Goal: Task Accomplishment & Management: Complete application form

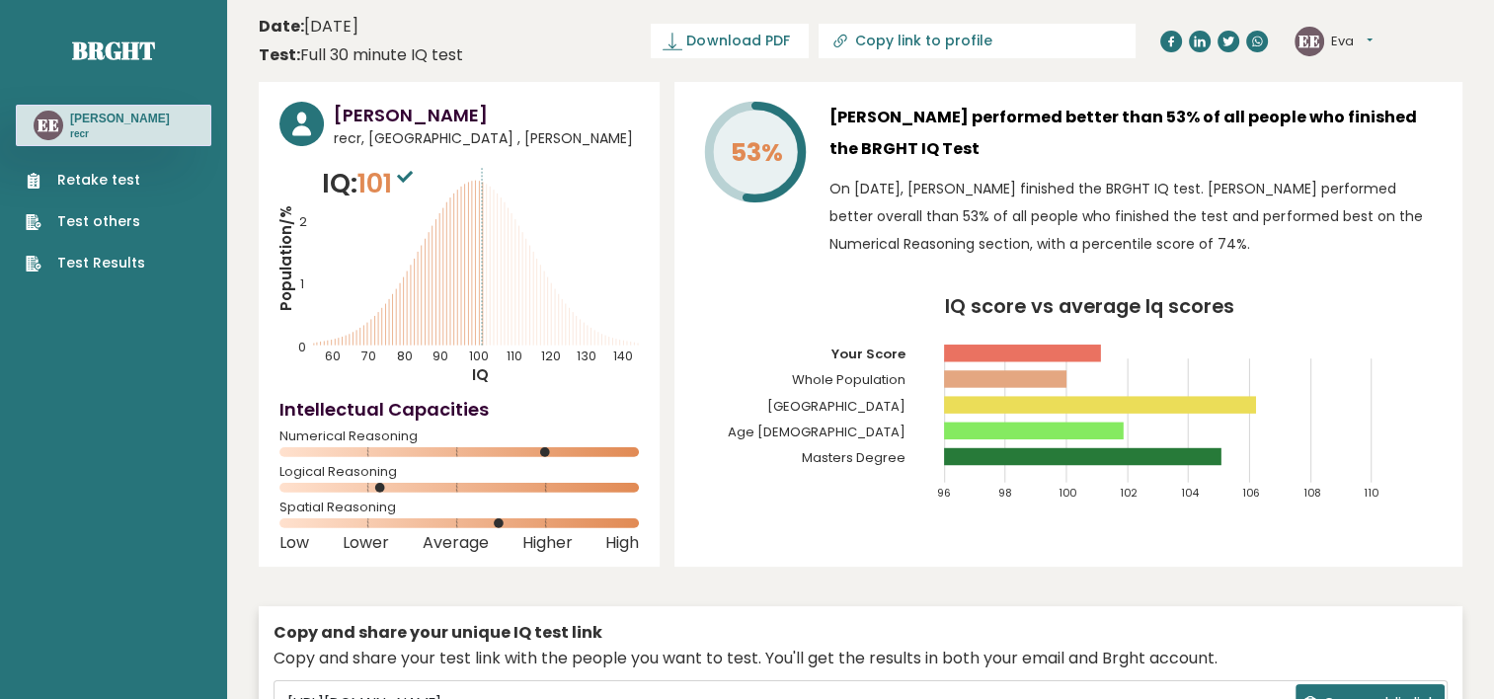
click at [142, 180] on ul "Retake test Test others Test Results" at bounding box center [85, 222] width 139 height 104
click at [113, 177] on link "Retake test" at bounding box center [86, 180] width 120 height 21
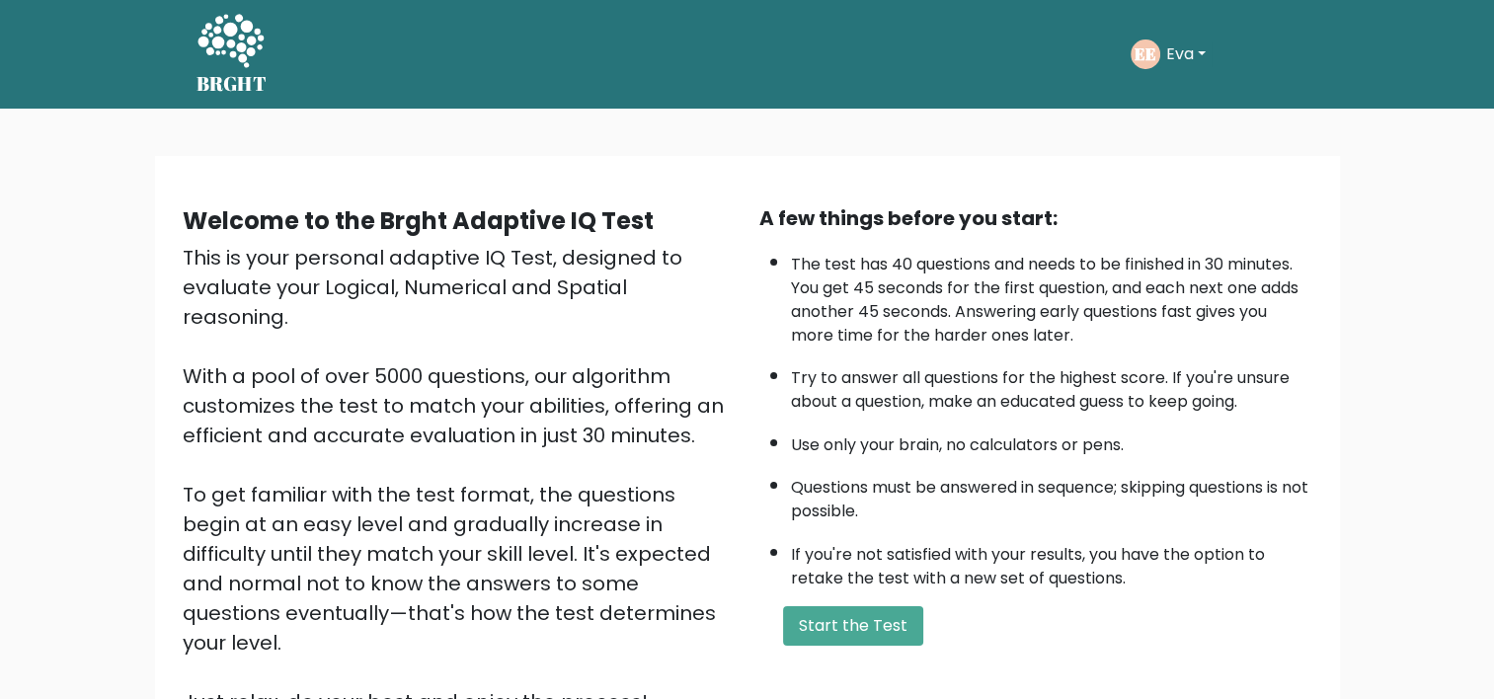
scroll to position [205, 0]
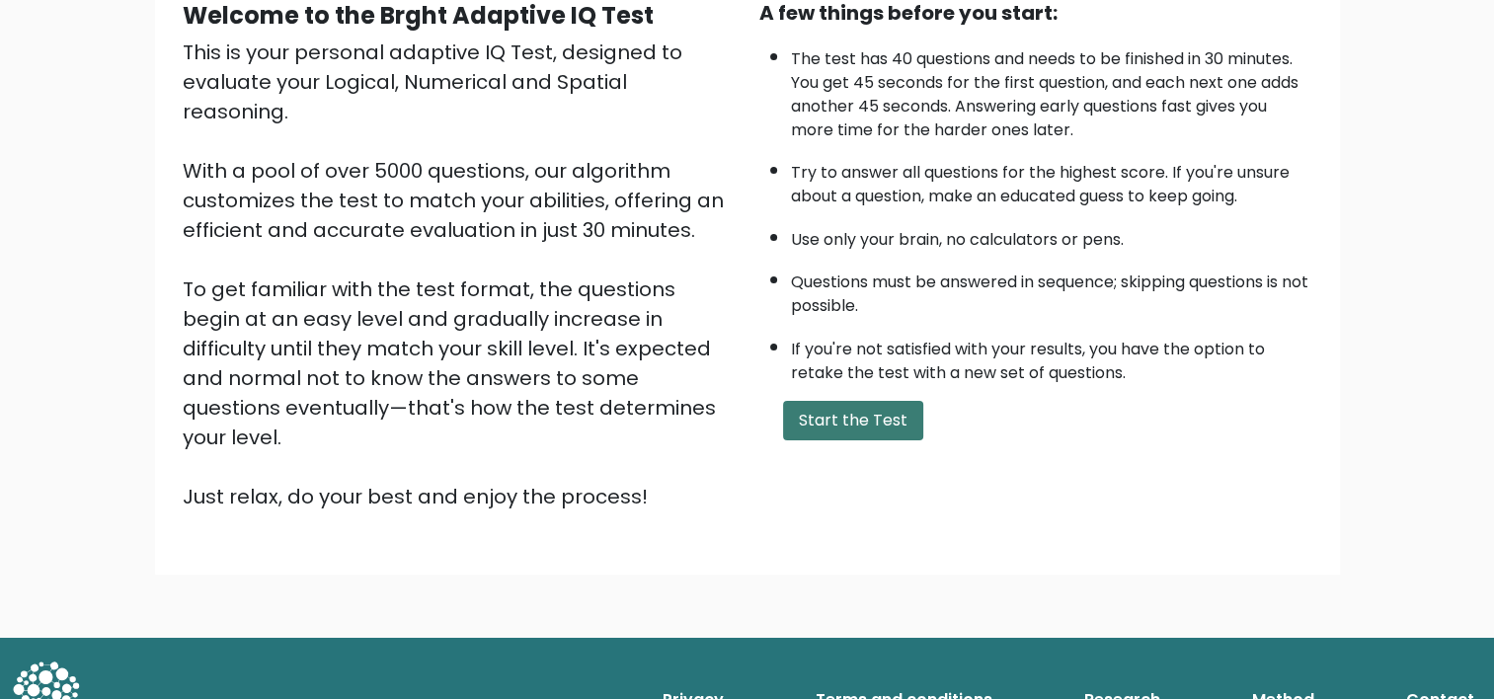
click at [890, 419] on button "Start the Test" at bounding box center [853, 421] width 140 height 40
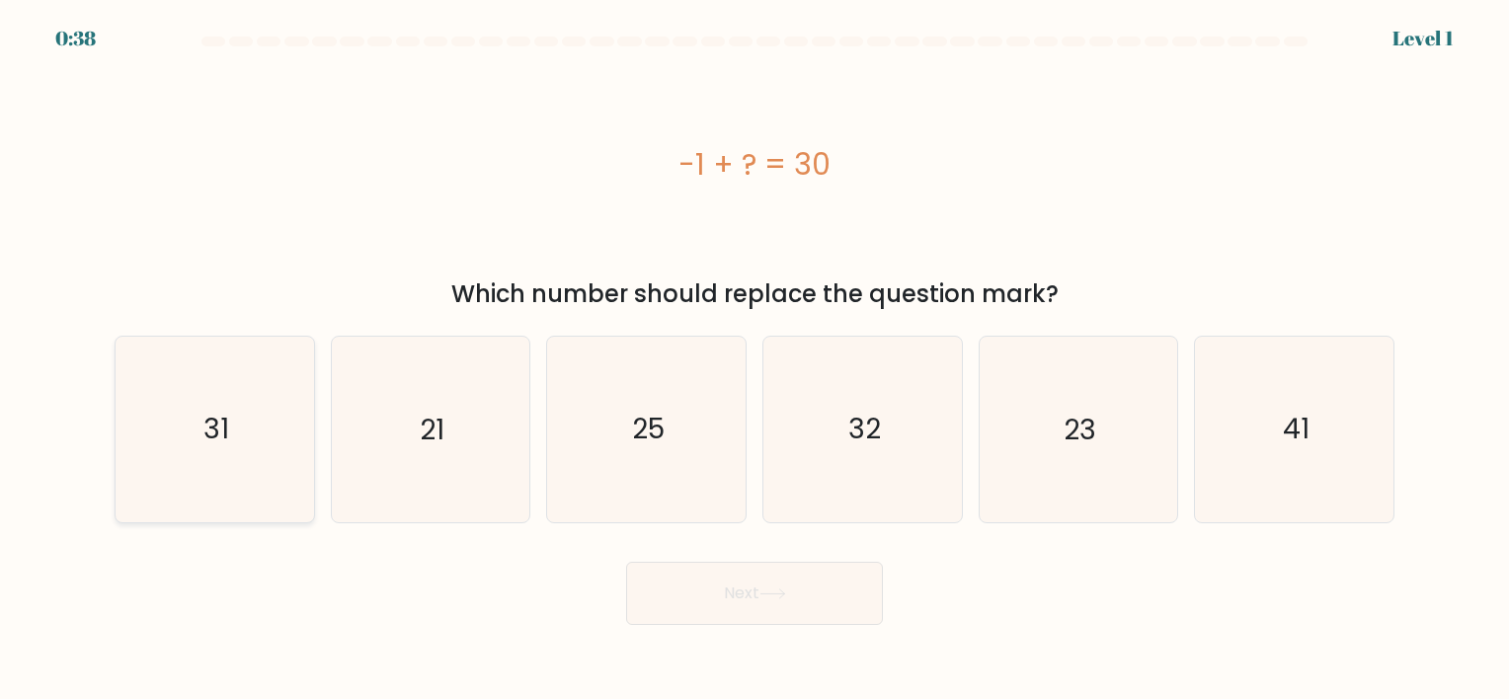
click at [294, 419] on icon "31" at bounding box center [214, 429] width 185 height 185
click at [755, 360] on input "a. 31" at bounding box center [755, 355] width 1 height 10
radio input "true"
click at [707, 581] on button "Next" at bounding box center [754, 593] width 257 height 63
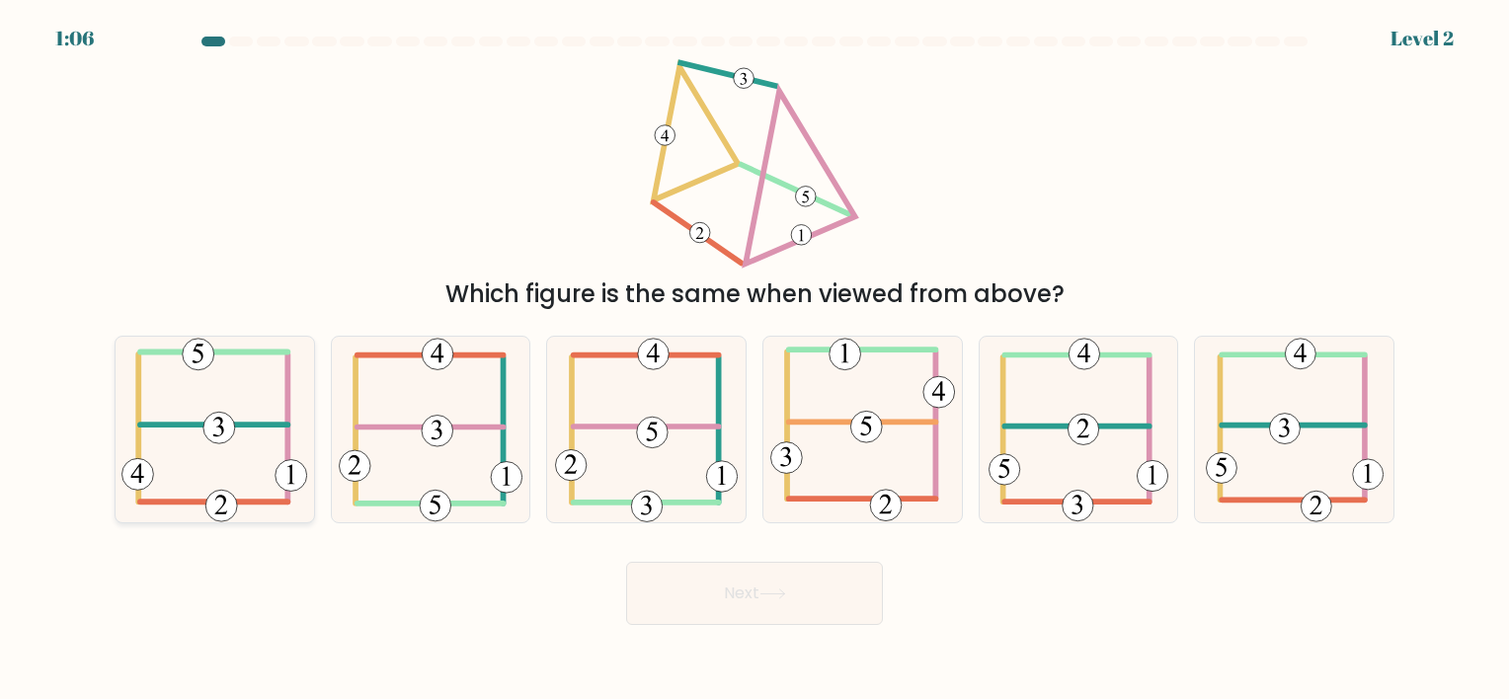
click at [209, 453] on icon at bounding box center [214, 429] width 186 height 185
click at [755, 360] on input "a." at bounding box center [755, 355] width 1 height 10
radio input "true"
click at [703, 588] on button "Next" at bounding box center [754, 593] width 257 height 63
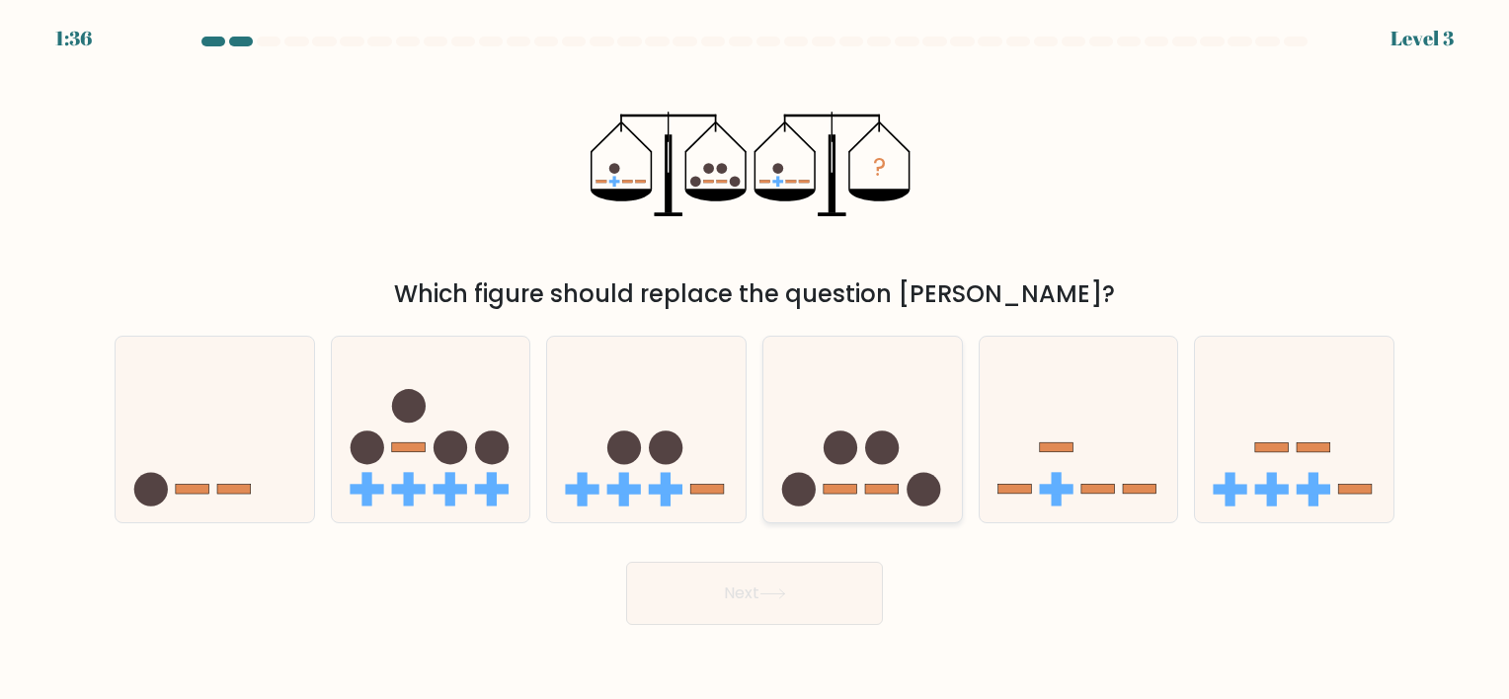
click at [813, 487] on circle at bounding box center [799, 490] width 34 height 34
click at [756, 360] on input "d." at bounding box center [755, 355] width 1 height 10
radio input "true"
click at [759, 589] on button "Next" at bounding box center [754, 593] width 257 height 63
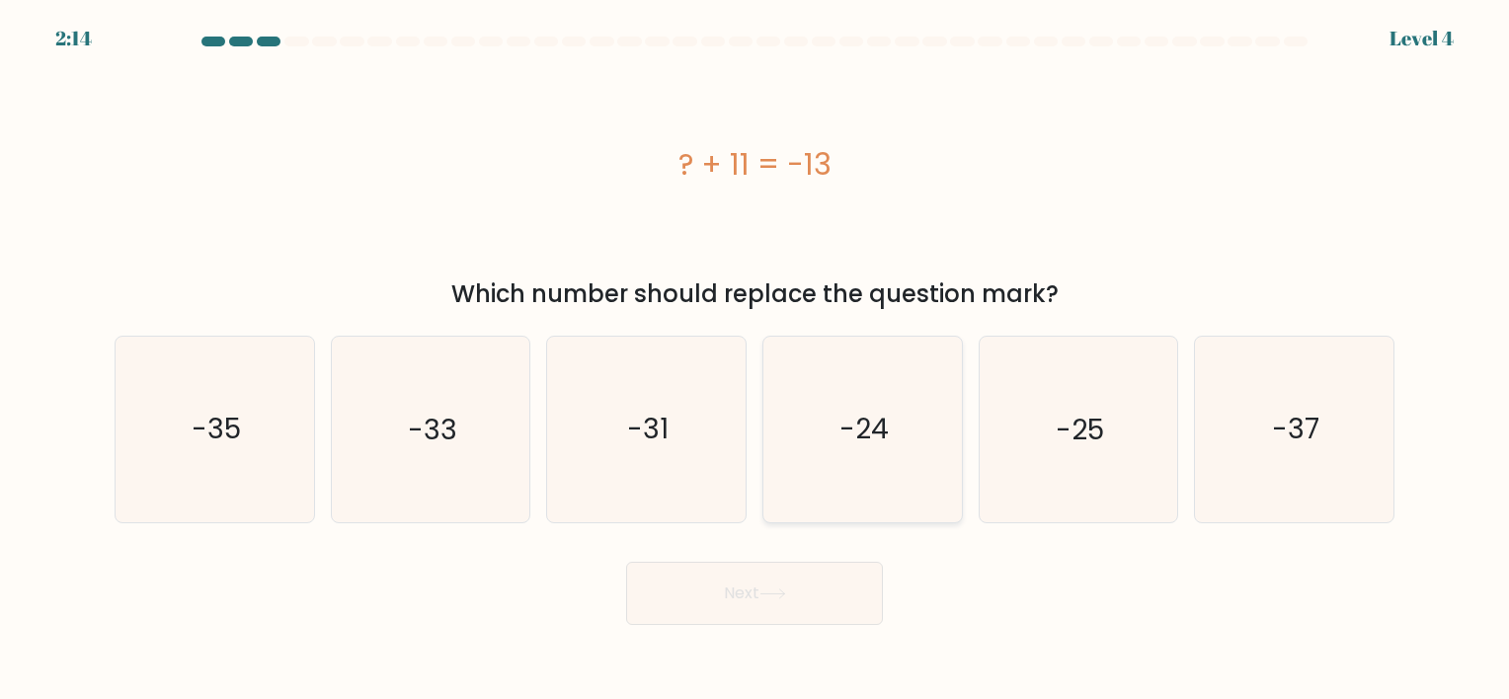
click at [882, 454] on icon "-24" at bounding box center [862, 429] width 185 height 185
click at [756, 360] on input "d. -24" at bounding box center [755, 355] width 1 height 10
radio input "true"
click at [775, 613] on button "Next" at bounding box center [754, 593] width 257 height 63
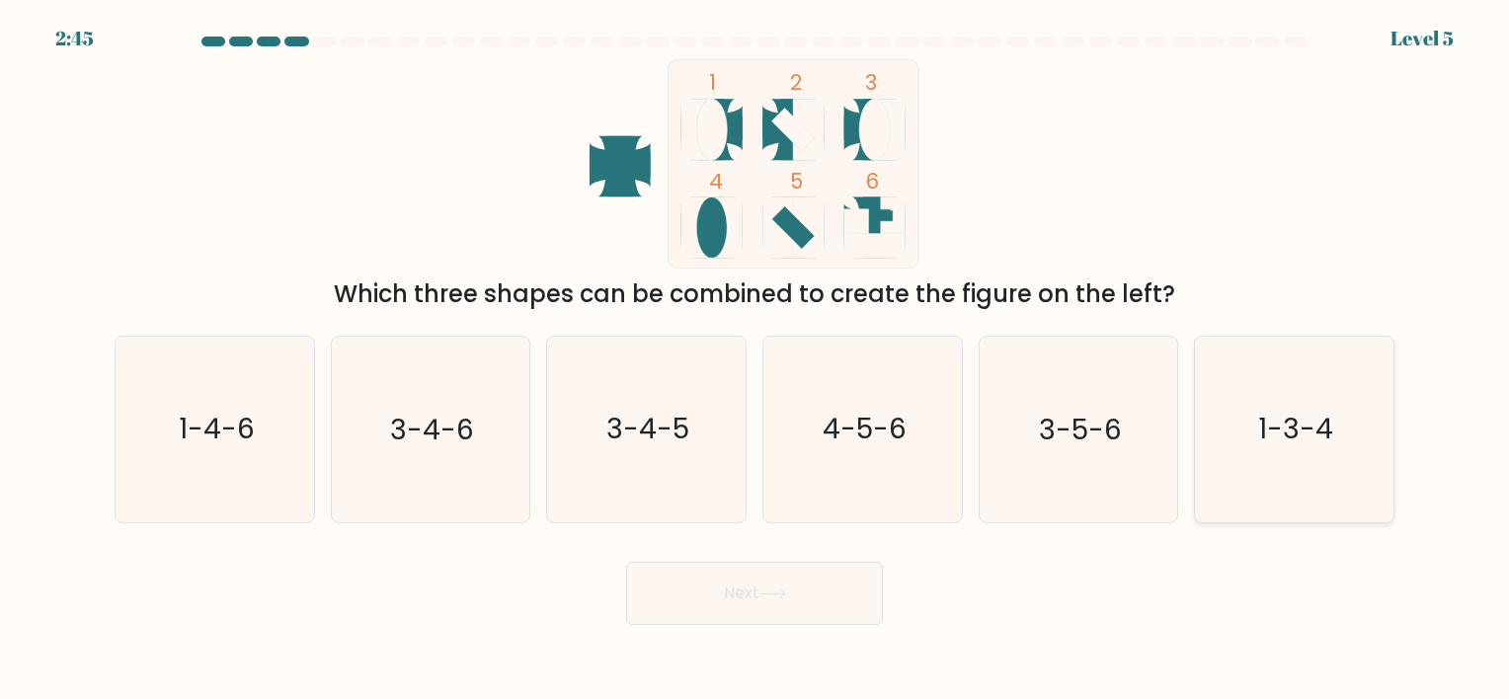
click at [1269, 398] on icon "1-3-4" at bounding box center [1294, 429] width 185 height 185
click at [756, 360] on input "f. 1-3-4" at bounding box center [755, 355] width 1 height 10
radio input "true"
click at [818, 603] on button "Next" at bounding box center [754, 593] width 257 height 63
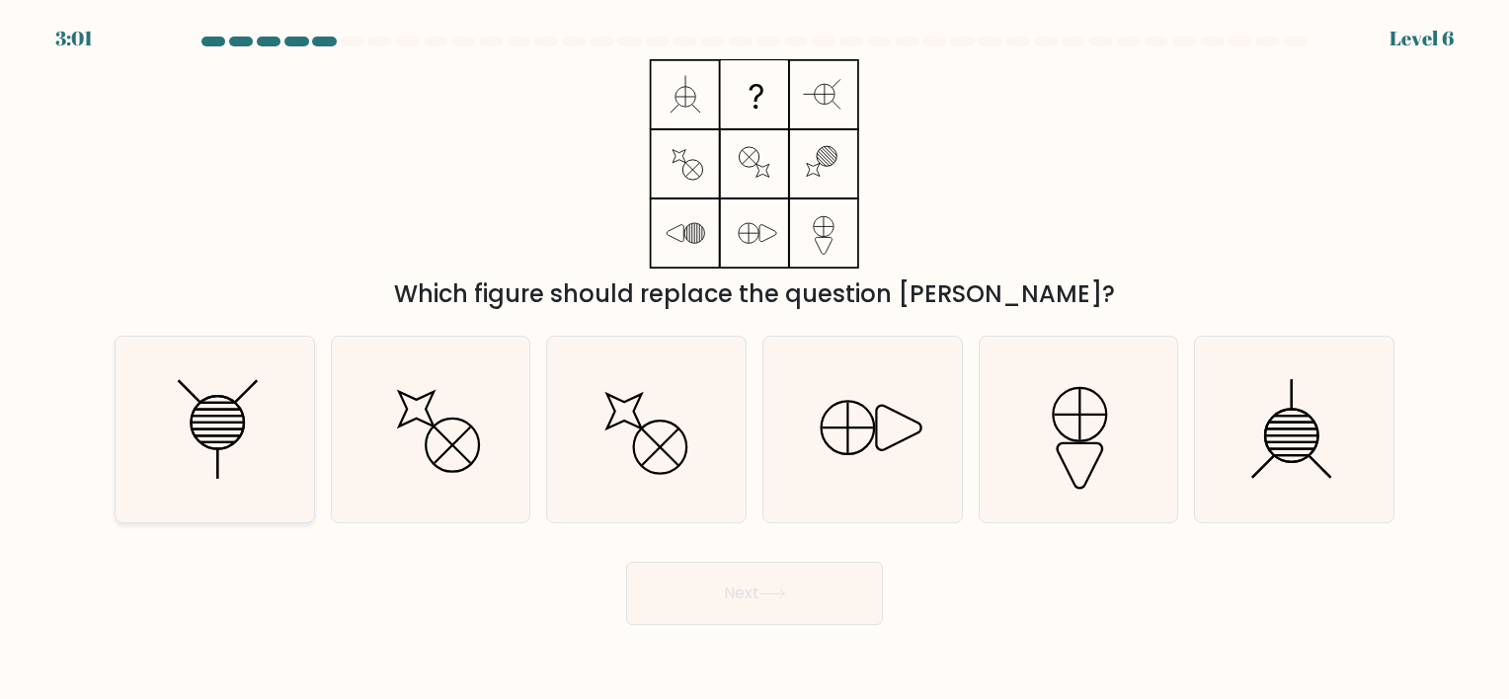
click at [255, 458] on icon at bounding box center [214, 429] width 185 height 185
click at [755, 360] on input "a." at bounding box center [755, 355] width 1 height 10
radio input "true"
click at [703, 593] on button "Next" at bounding box center [754, 593] width 257 height 63
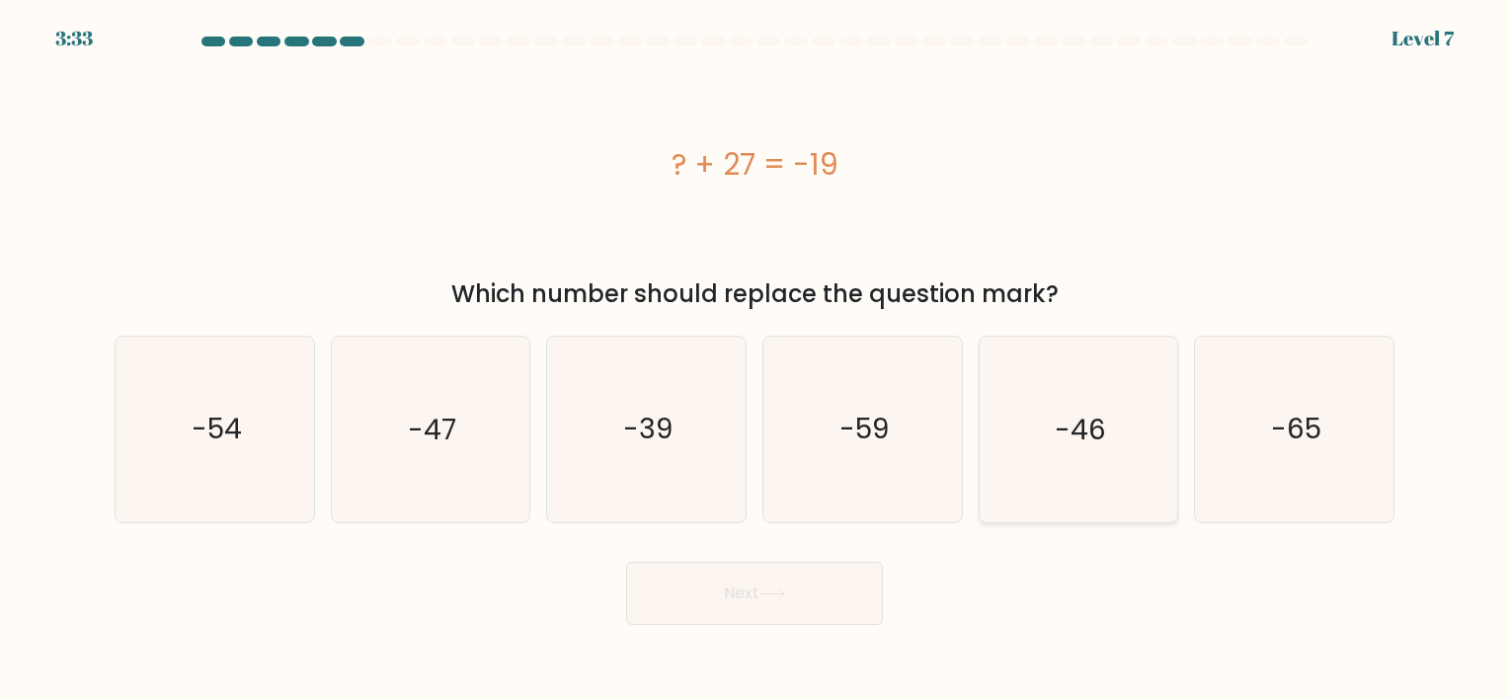
click at [1073, 436] on text "-46" at bounding box center [1080, 430] width 51 height 39
click at [756, 360] on input "e. -46" at bounding box center [755, 355] width 1 height 10
radio input "true"
click at [767, 598] on icon at bounding box center [773, 594] width 27 height 11
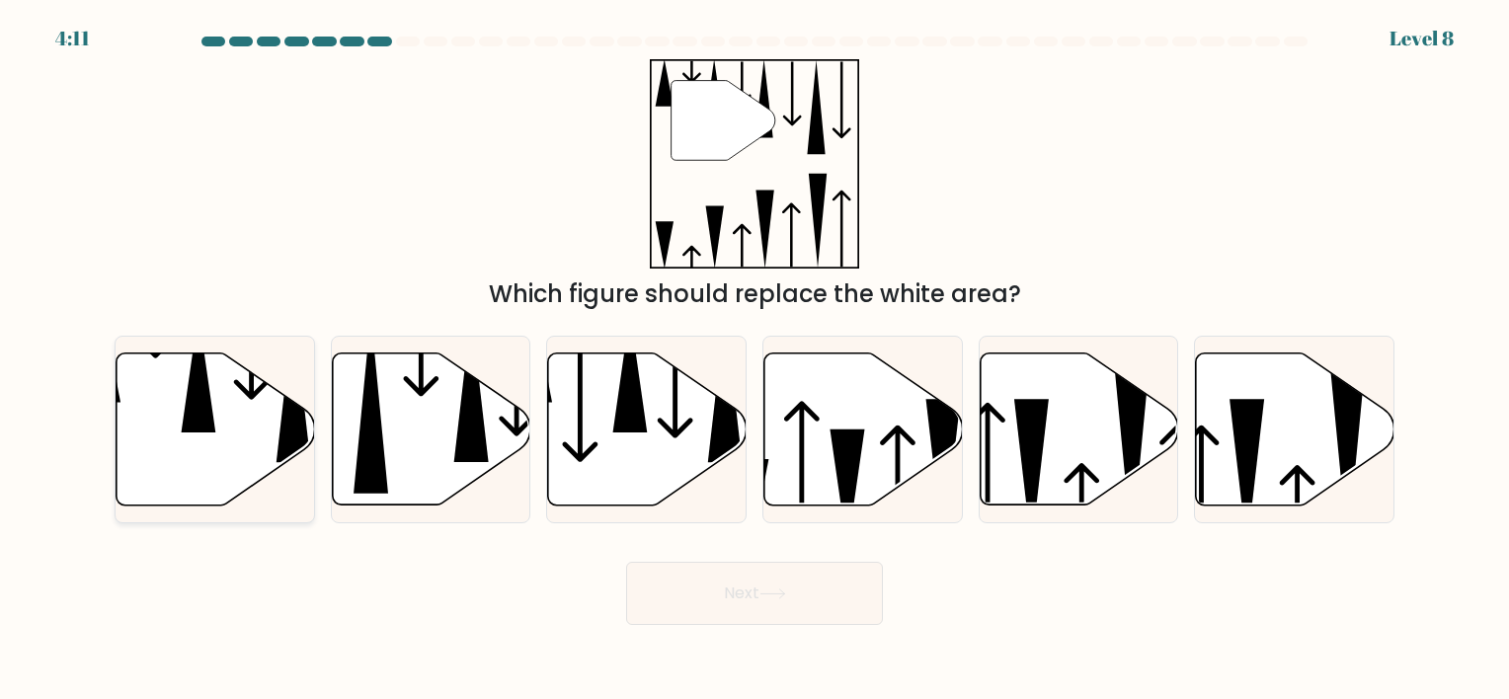
click at [221, 399] on icon at bounding box center [216, 429] width 199 height 152
click at [755, 360] on input "a." at bounding box center [755, 355] width 1 height 10
radio input "true"
click at [663, 588] on button "Next" at bounding box center [754, 593] width 257 height 63
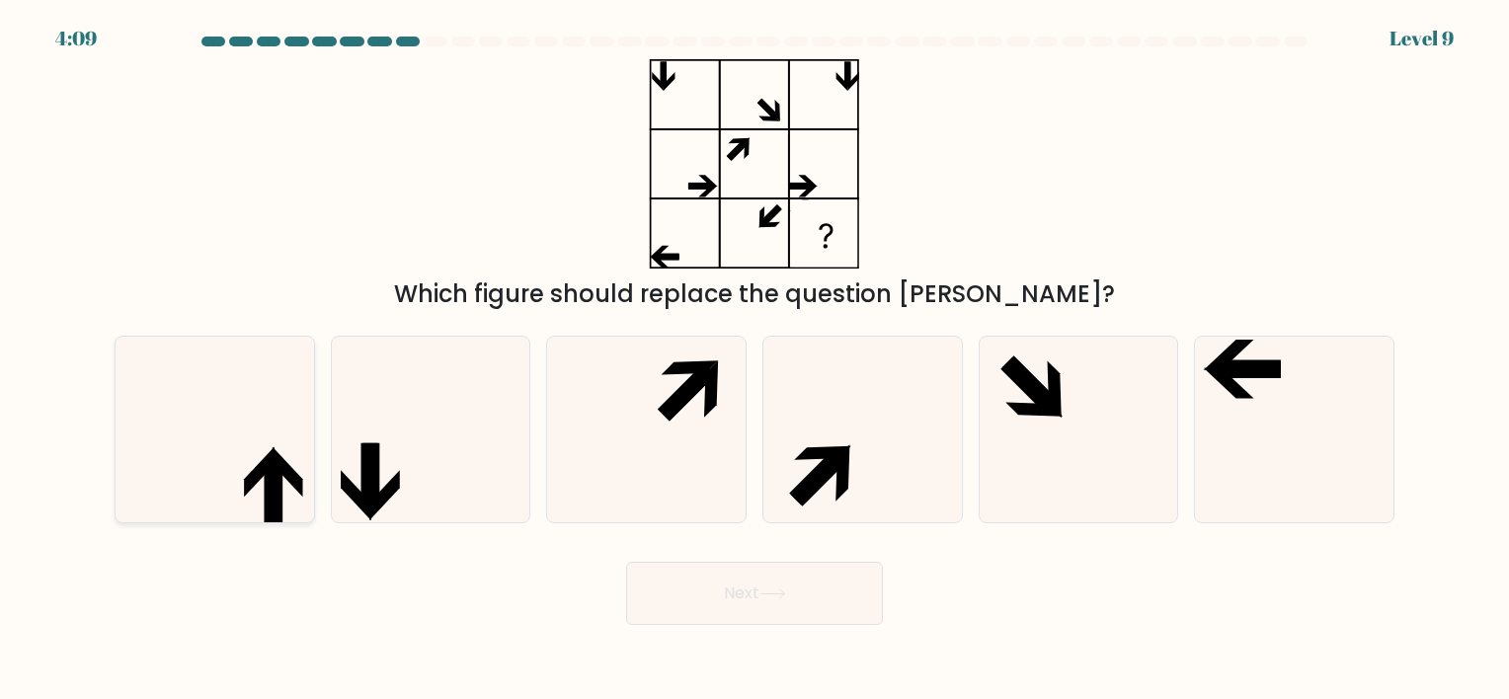
click at [265, 471] on icon at bounding box center [272, 491] width 17 height 65
click at [755, 360] on input "a." at bounding box center [755, 355] width 1 height 10
radio input "true"
click at [677, 589] on button "Next" at bounding box center [754, 593] width 257 height 63
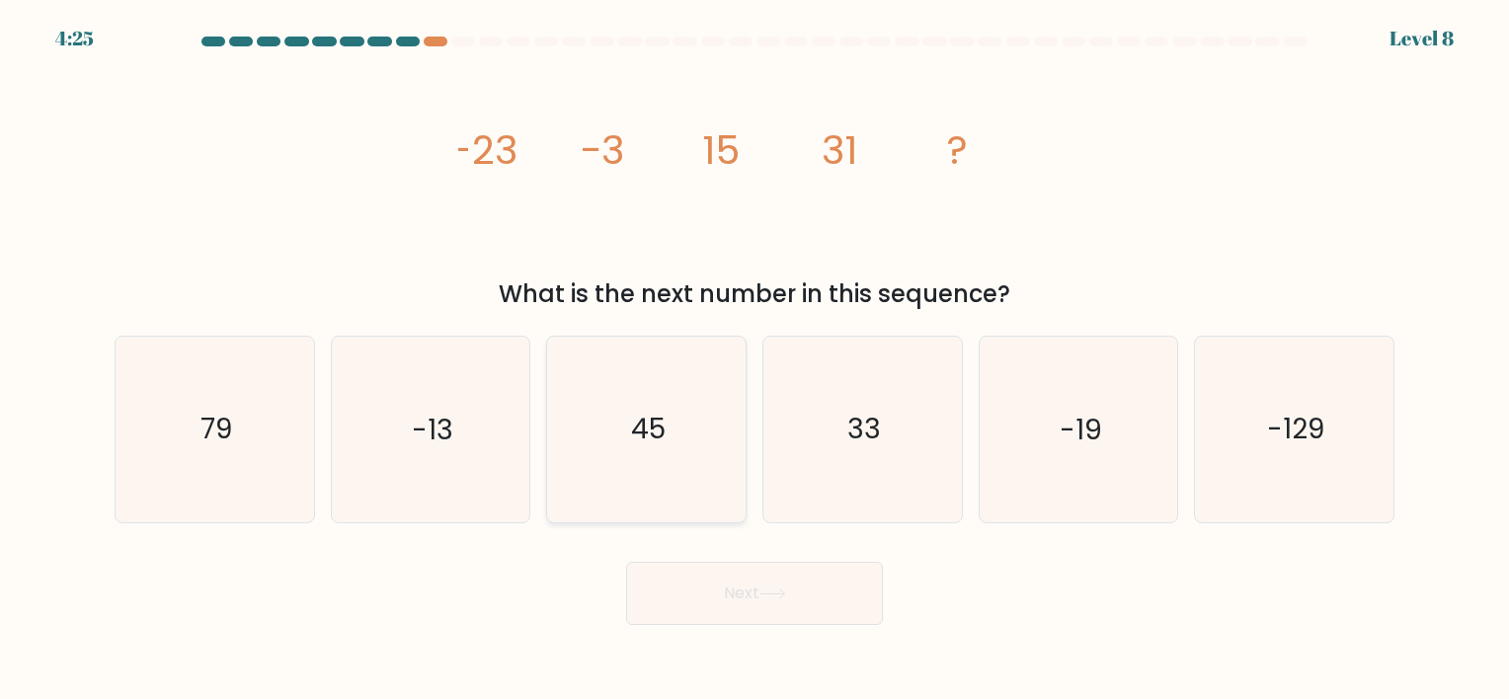
click at [664, 436] on text "45" at bounding box center [648, 430] width 35 height 39
click at [755, 360] on input "c. 45" at bounding box center [755, 355] width 1 height 10
radio input "true"
click at [703, 616] on button "Next" at bounding box center [754, 593] width 257 height 63
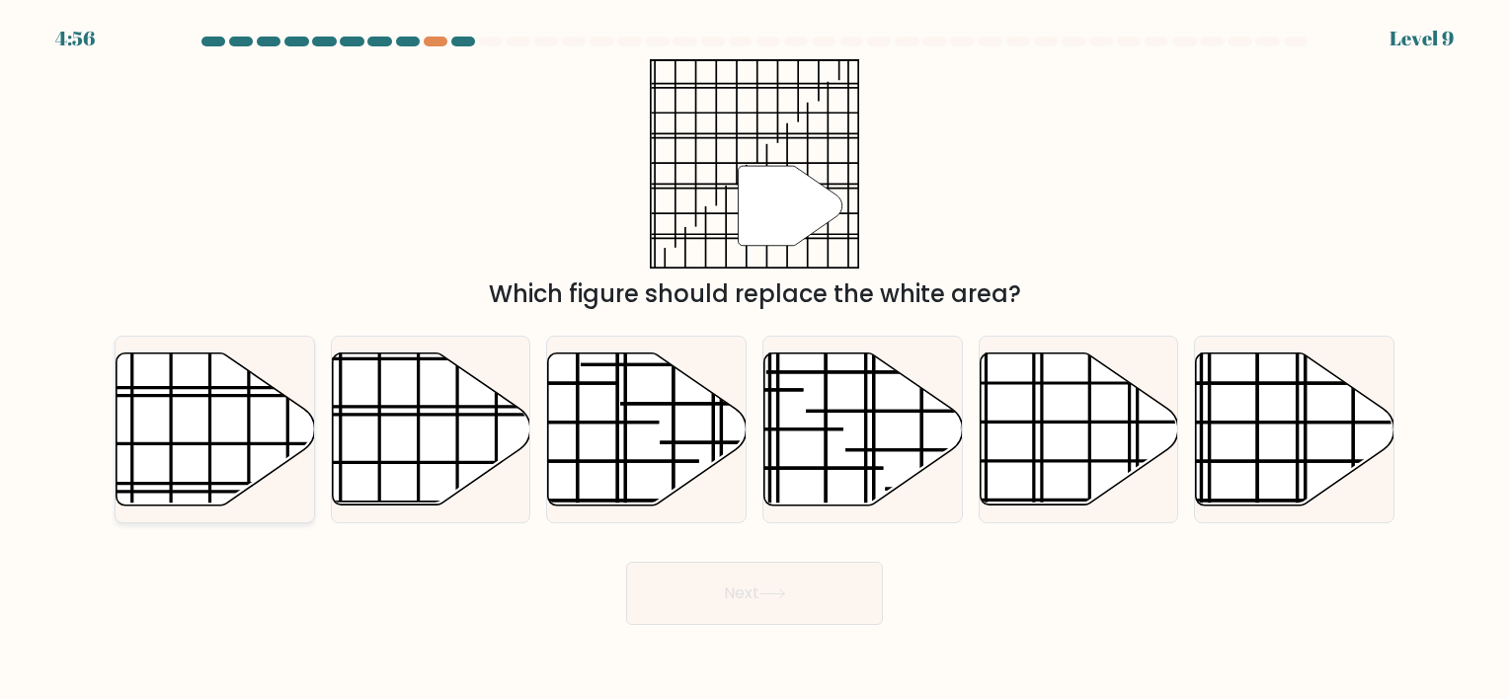
click at [276, 446] on icon at bounding box center [216, 429] width 199 height 152
click at [755, 360] on input "a." at bounding box center [755, 355] width 1 height 10
radio input "true"
click at [707, 598] on button "Next" at bounding box center [754, 593] width 257 height 63
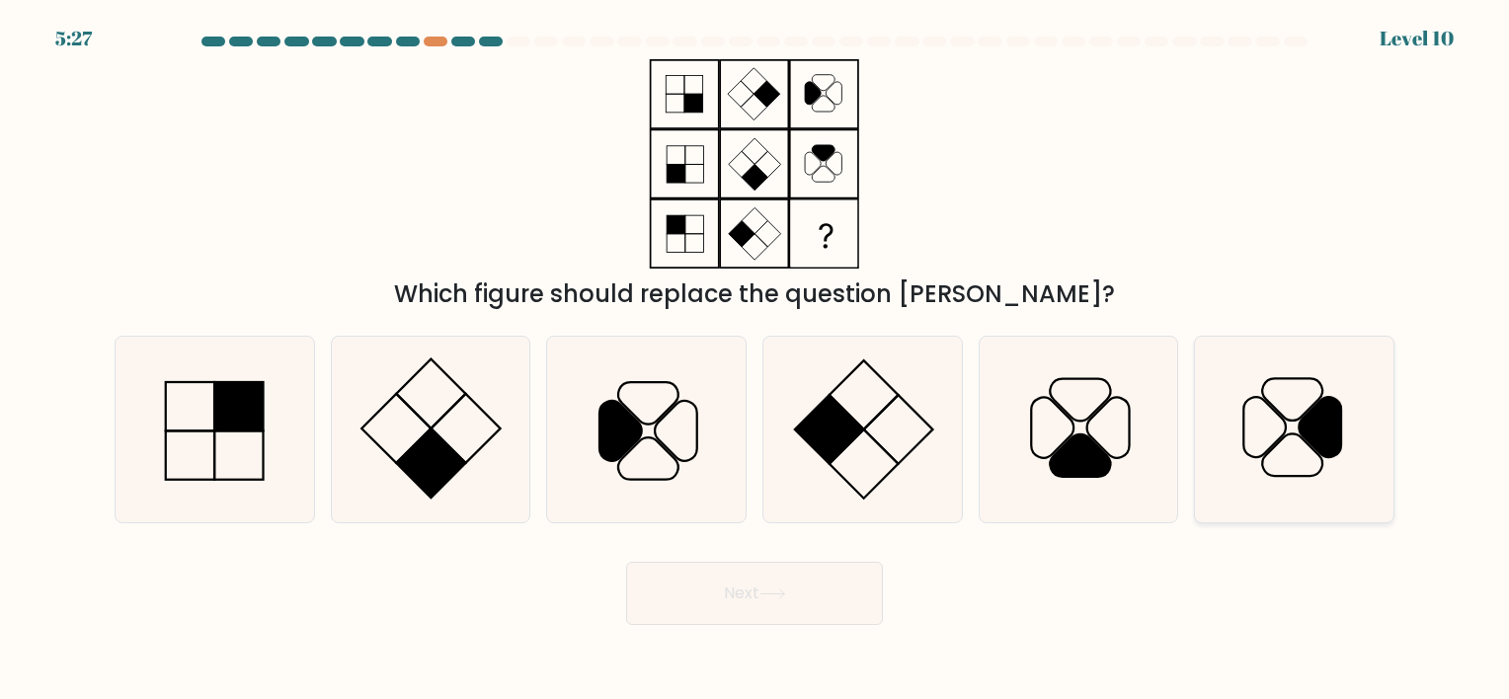
click at [1245, 439] on icon at bounding box center [1294, 429] width 185 height 185
click at [756, 360] on input "f." at bounding box center [755, 355] width 1 height 10
radio input "true"
click at [785, 587] on button "Next" at bounding box center [754, 593] width 257 height 63
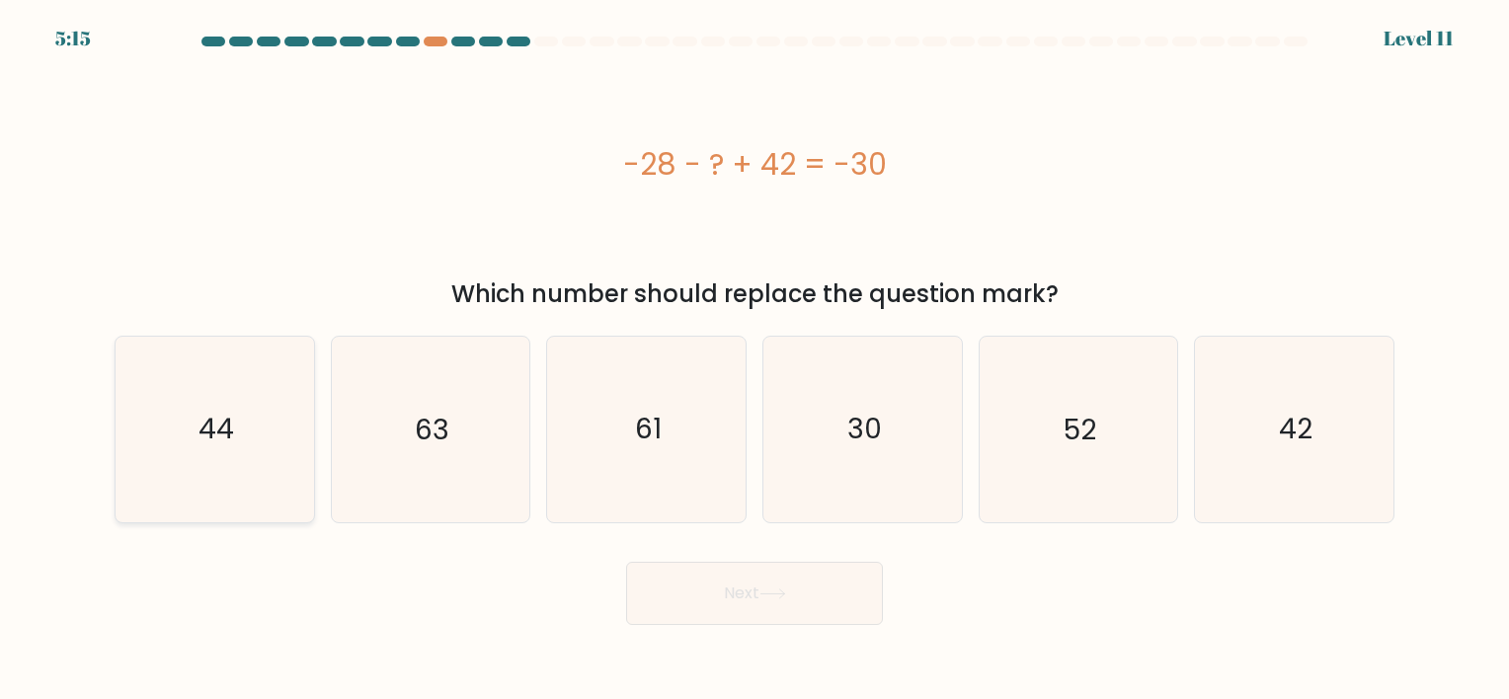
click at [221, 433] on text "44" at bounding box center [217, 430] width 36 height 39
click at [755, 360] on input "a. 44" at bounding box center [755, 355] width 1 height 10
radio input "true"
click at [708, 581] on button "Next" at bounding box center [754, 593] width 257 height 63
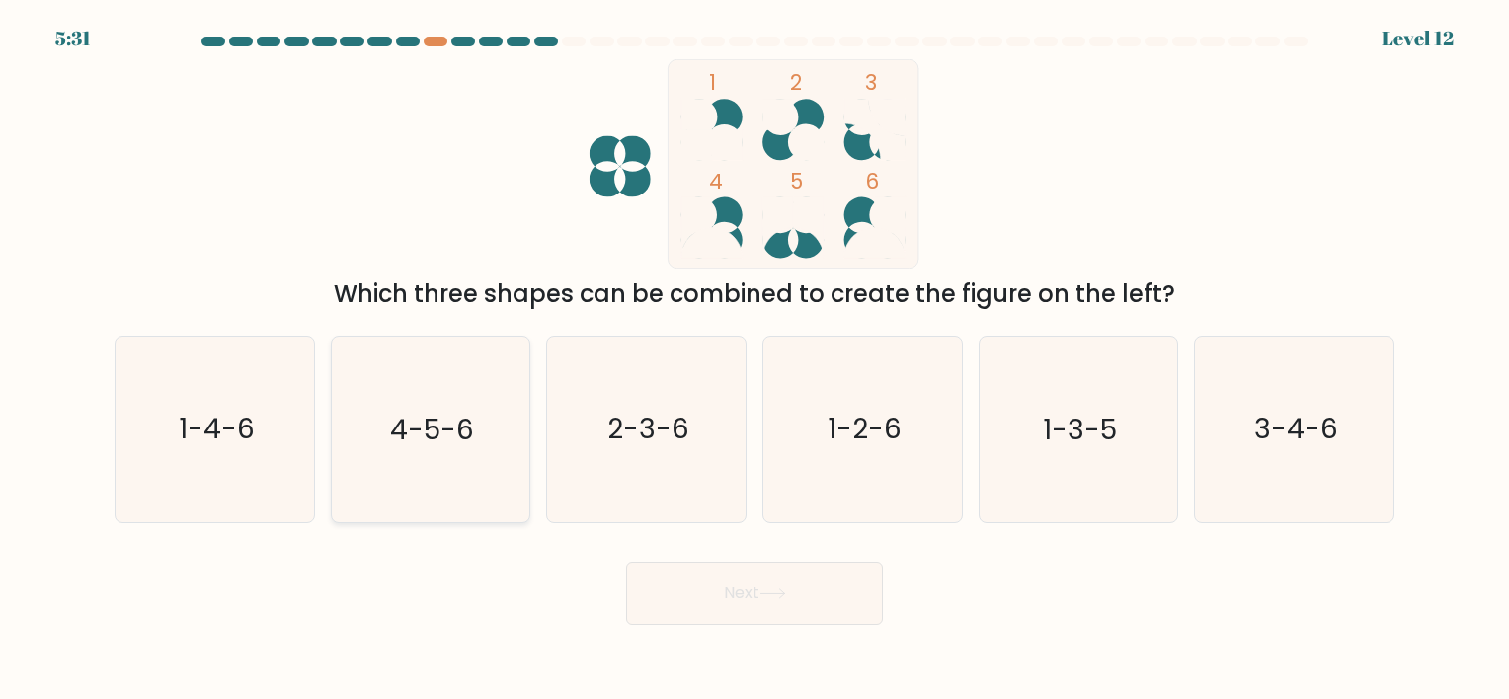
click at [499, 468] on icon "4-5-6" at bounding box center [430, 429] width 185 height 185
click at [755, 360] on input "b. 4-5-6" at bounding box center [755, 355] width 1 height 10
radio input "true"
click at [707, 589] on button "Next" at bounding box center [754, 593] width 257 height 63
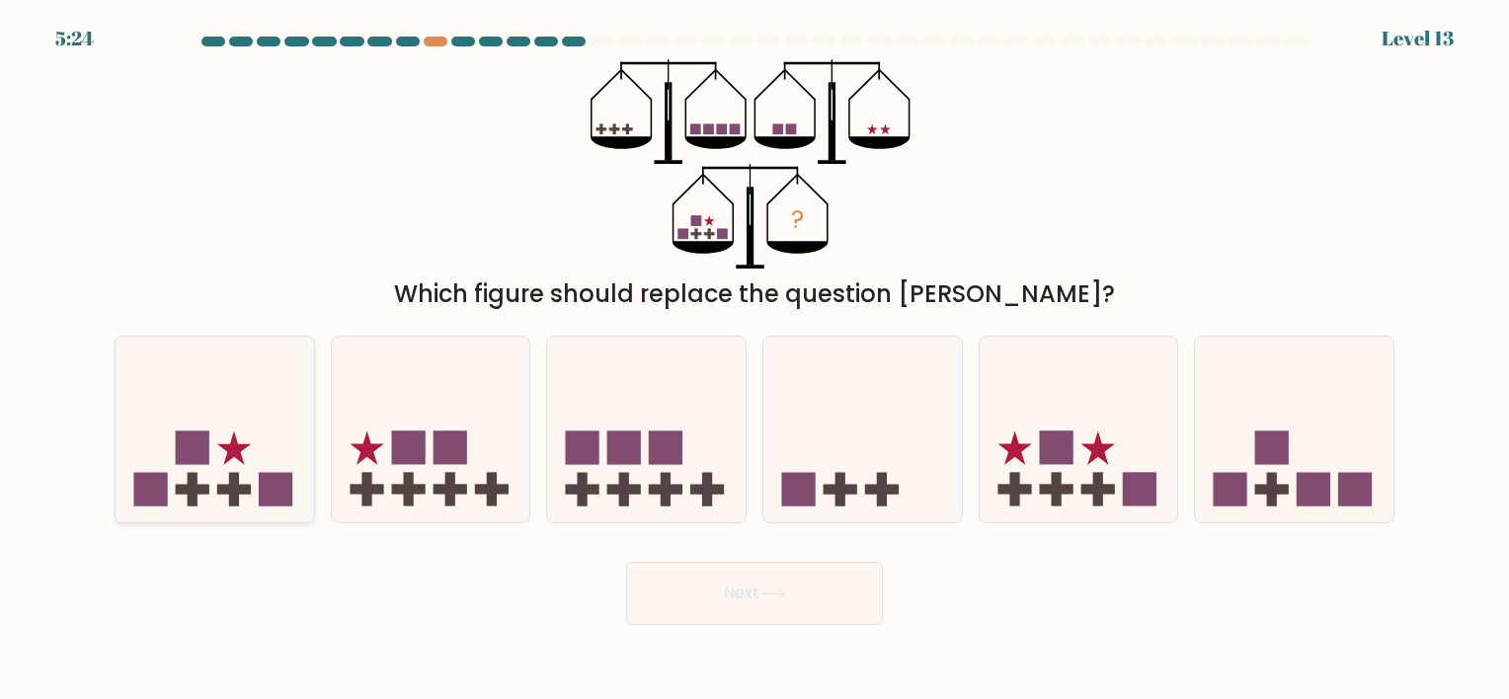
click at [237, 419] on icon at bounding box center [215, 430] width 199 height 164
click at [755, 360] on input "a." at bounding box center [755, 355] width 1 height 10
radio input "true"
click at [674, 608] on button "Next" at bounding box center [754, 593] width 257 height 63
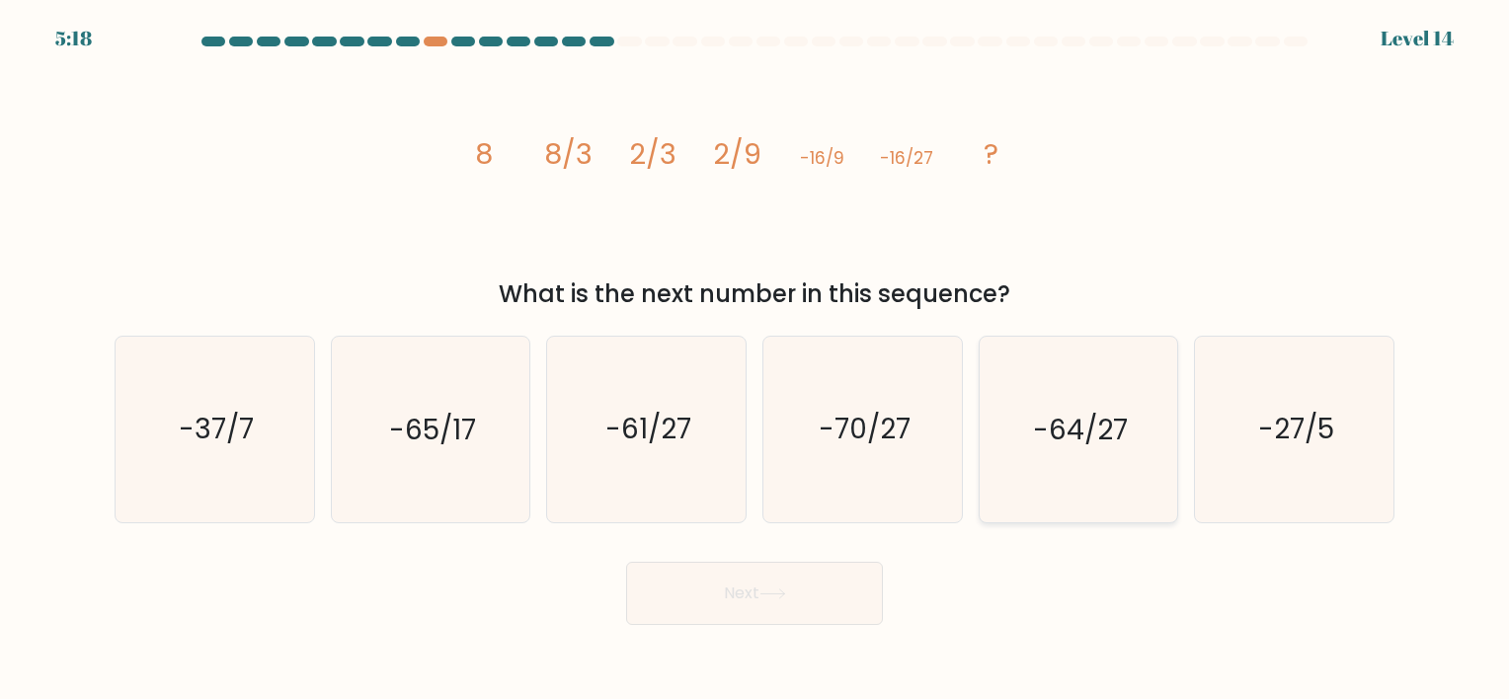
click at [1060, 457] on icon "-64/27" at bounding box center [1078, 429] width 185 height 185
click at [756, 360] on input "e. -64/27" at bounding box center [755, 355] width 1 height 10
radio input "true"
click at [771, 601] on button "Next" at bounding box center [754, 593] width 257 height 63
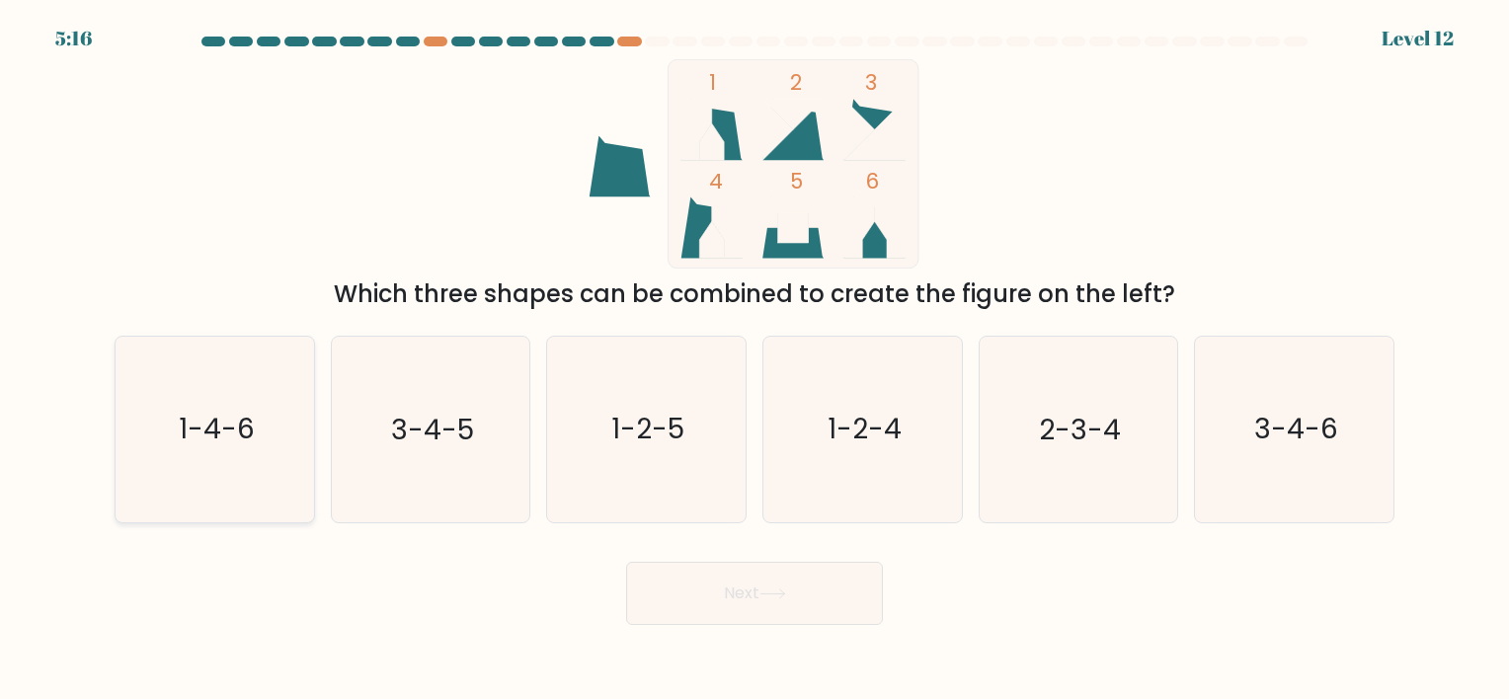
click at [203, 422] on text "1-4-6" at bounding box center [217, 430] width 76 height 39
click at [755, 360] on input "a. 1-4-6" at bounding box center [755, 355] width 1 height 10
radio input "true"
click at [745, 588] on button "Next" at bounding box center [754, 593] width 257 height 63
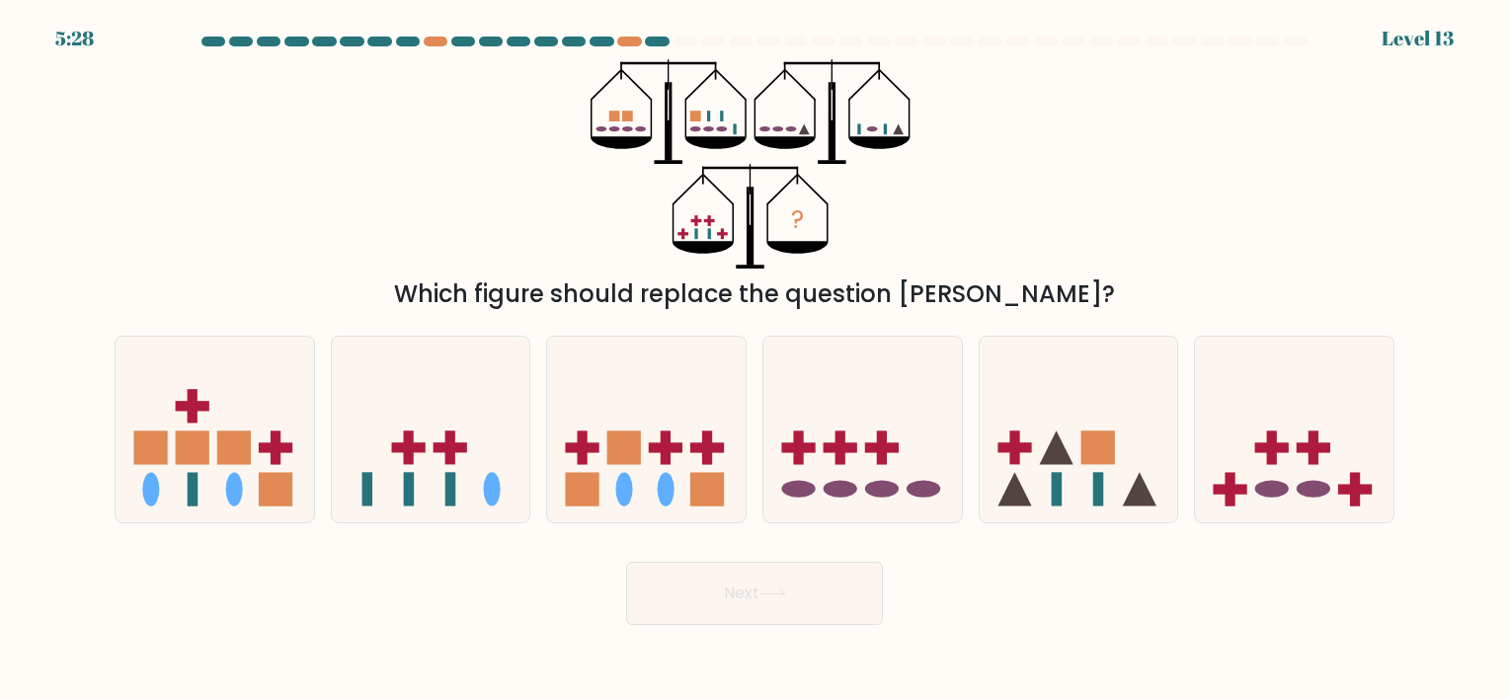
drag, startPoint x: 745, startPoint y: 588, endPoint x: 810, endPoint y: 524, distance: 90.8
click at [810, 524] on form at bounding box center [754, 331] width 1509 height 589
click at [1250, 462] on icon at bounding box center [1294, 430] width 199 height 164
click at [756, 360] on input "f." at bounding box center [755, 355] width 1 height 10
radio input "true"
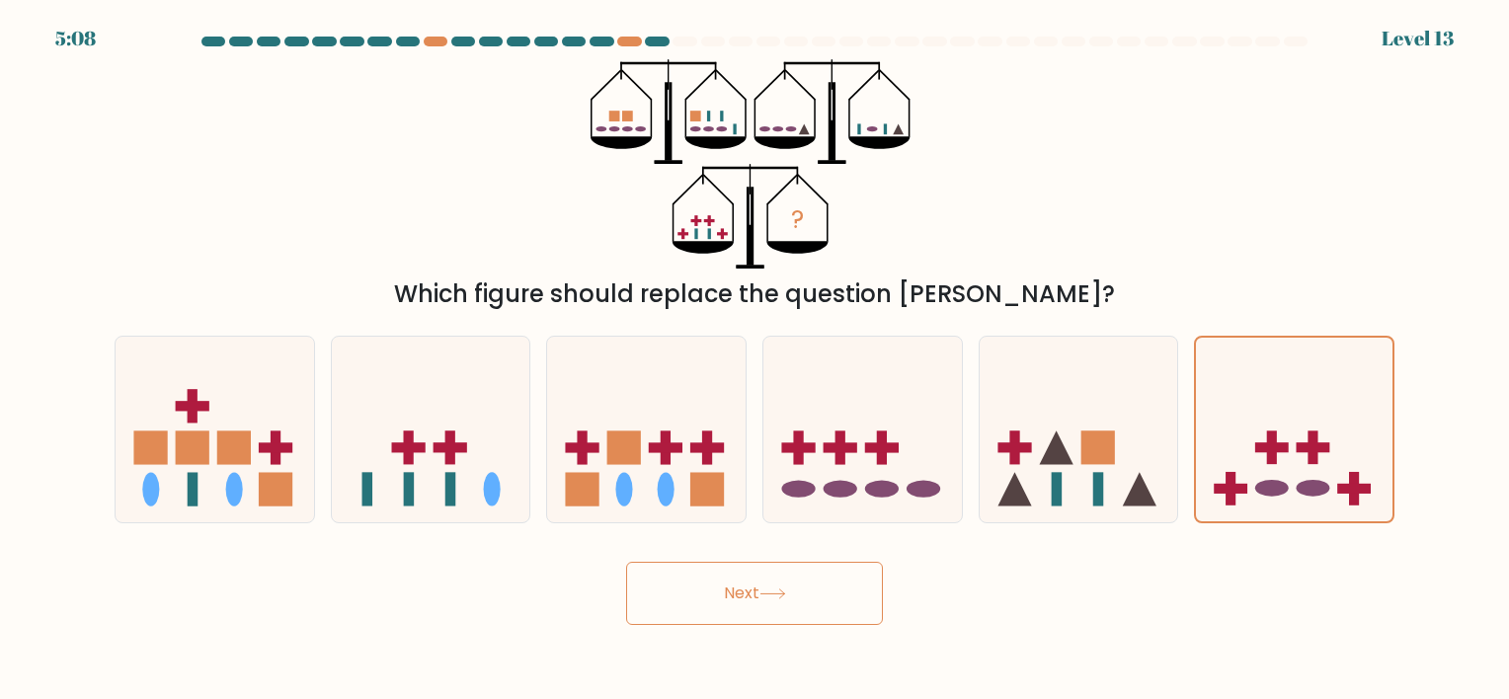
click at [826, 593] on button "Next" at bounding box center [754, 593] width 257 height 63
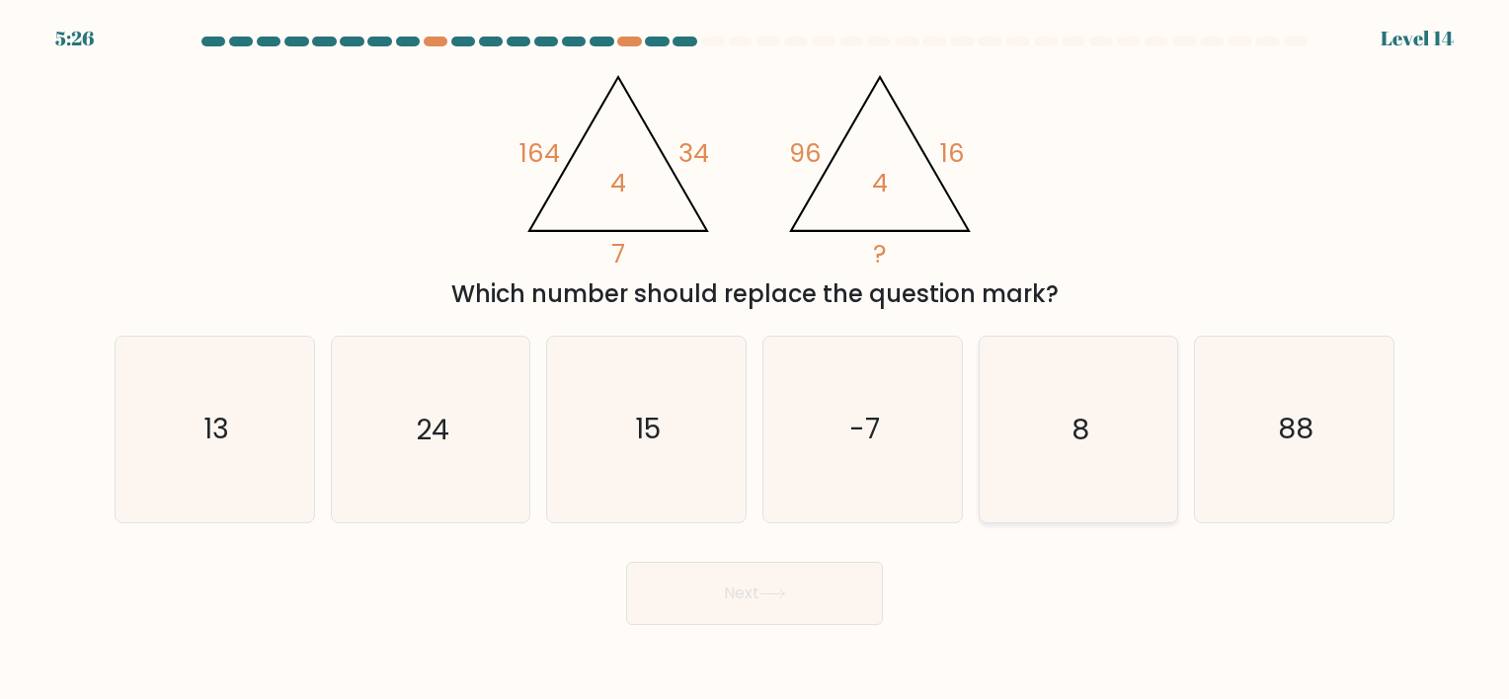
click at [1051, 464] on icon "8" at bounding box center [1078, 429] width 185 height 185
click at [756, 360] on input "e. 8" at bounding box center [755, 355] width 1 height 10
radio input "true"
click at [793, 577] on button "Next" at bounding box center [754, 593] width 257 height 63
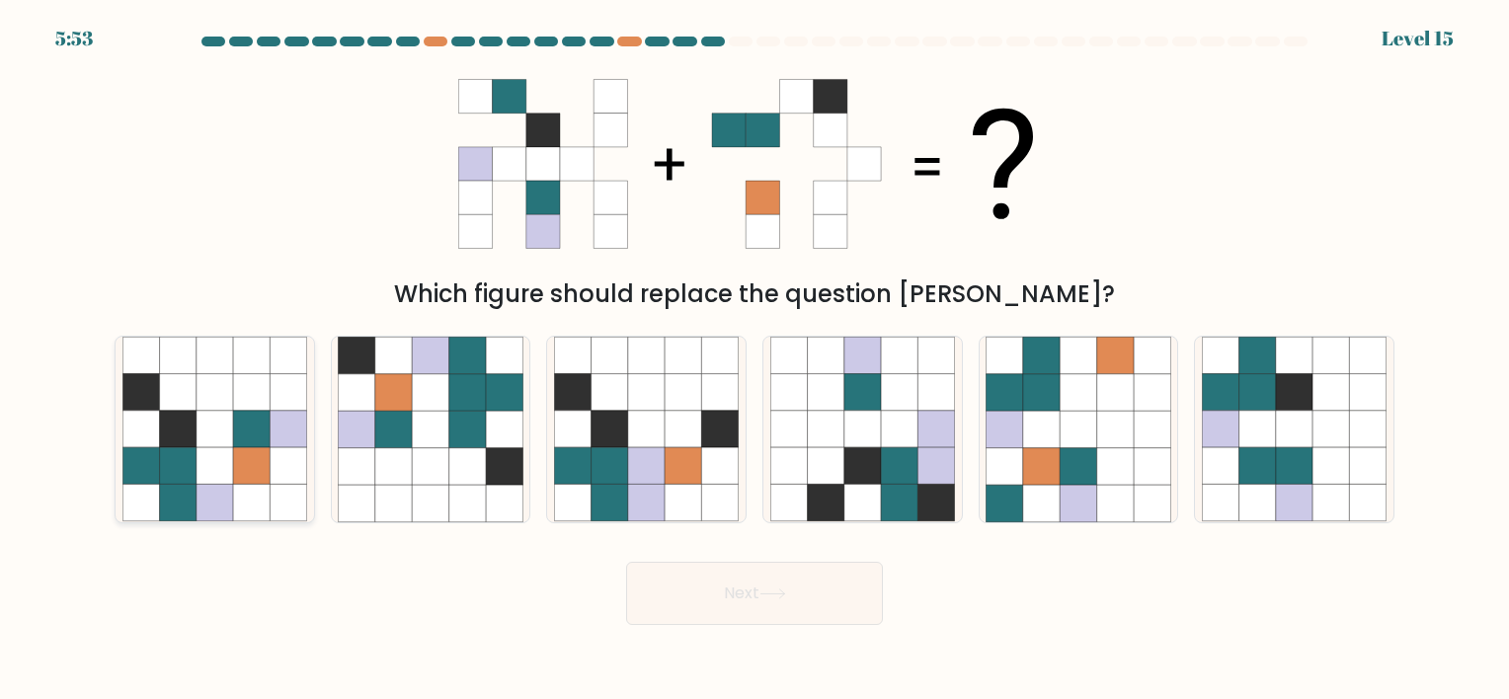
click at [223, 454] on icon at bounding box center [215, 466] width 37 height 37
click at [755, 360] on input "a." at bounding box center [755, 355] width 1 height 10
radio input "true"
click at [687, 591] on button "Next" at bounding box center [754, 593] width 257 height 63
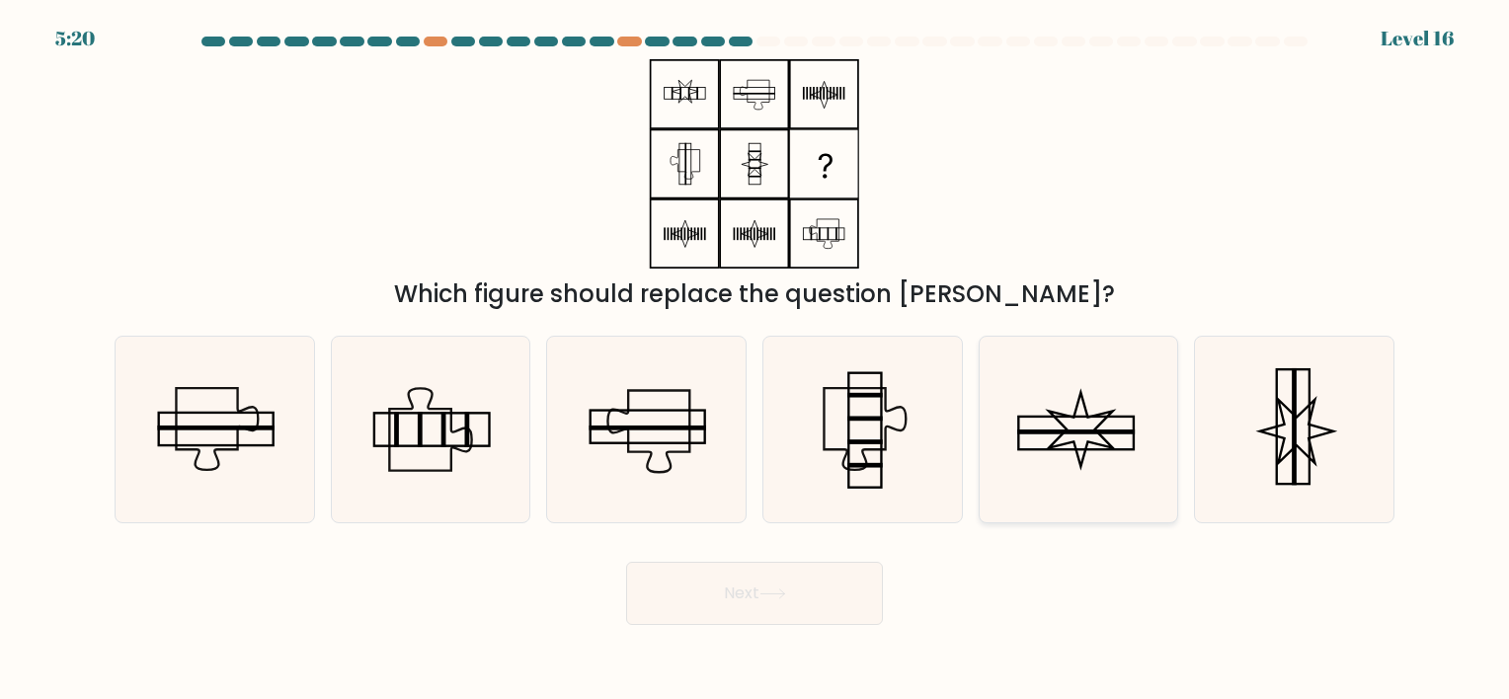
click at [1068, 474] on icon at bounding box center [1078, 429] width 185 height 185
click at [756, 360] on input "e." at bounding box center [755, 355] width 1 height 10
radio input "true"
click at [881, 442] on rect at bounding box center [865, 443] width 36 height 5
click at [756, 360] on input "d." at bounding box center [755, 355] width 1 height 10
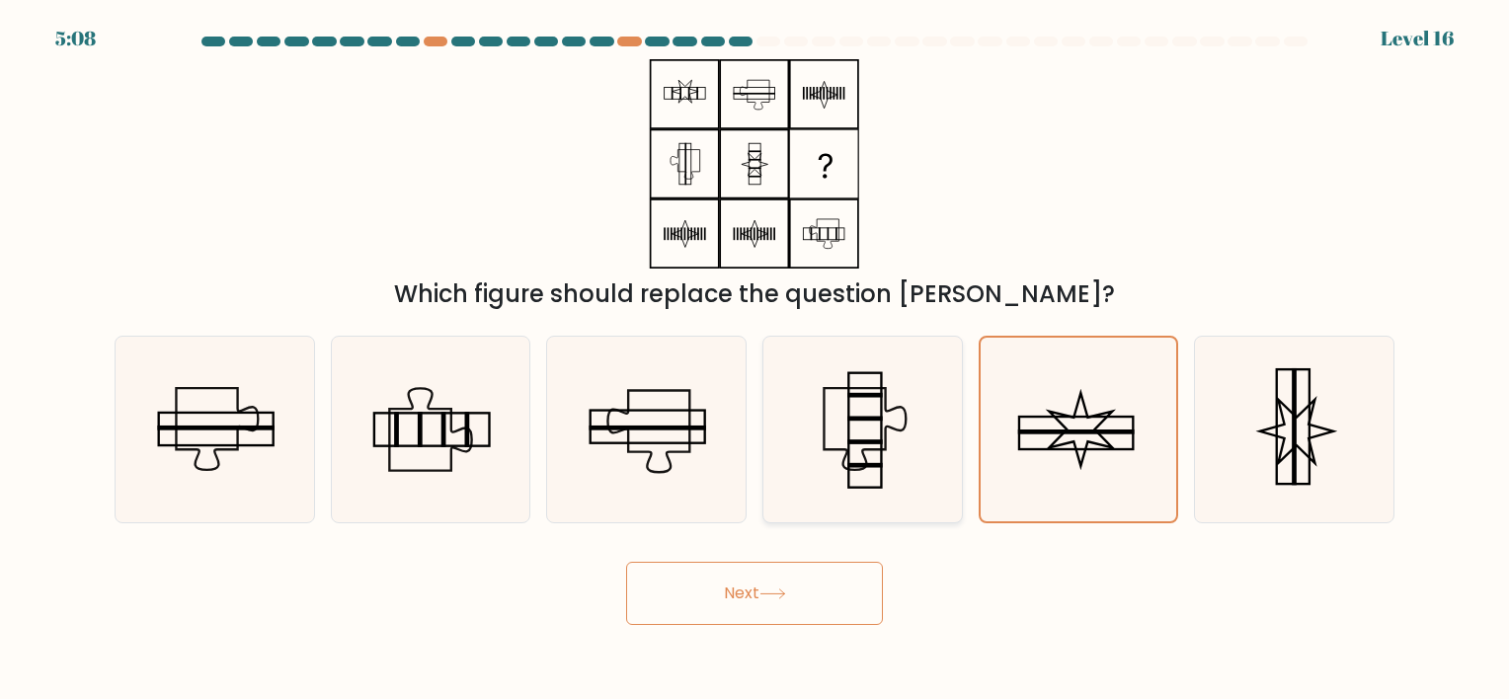
radio input "true"
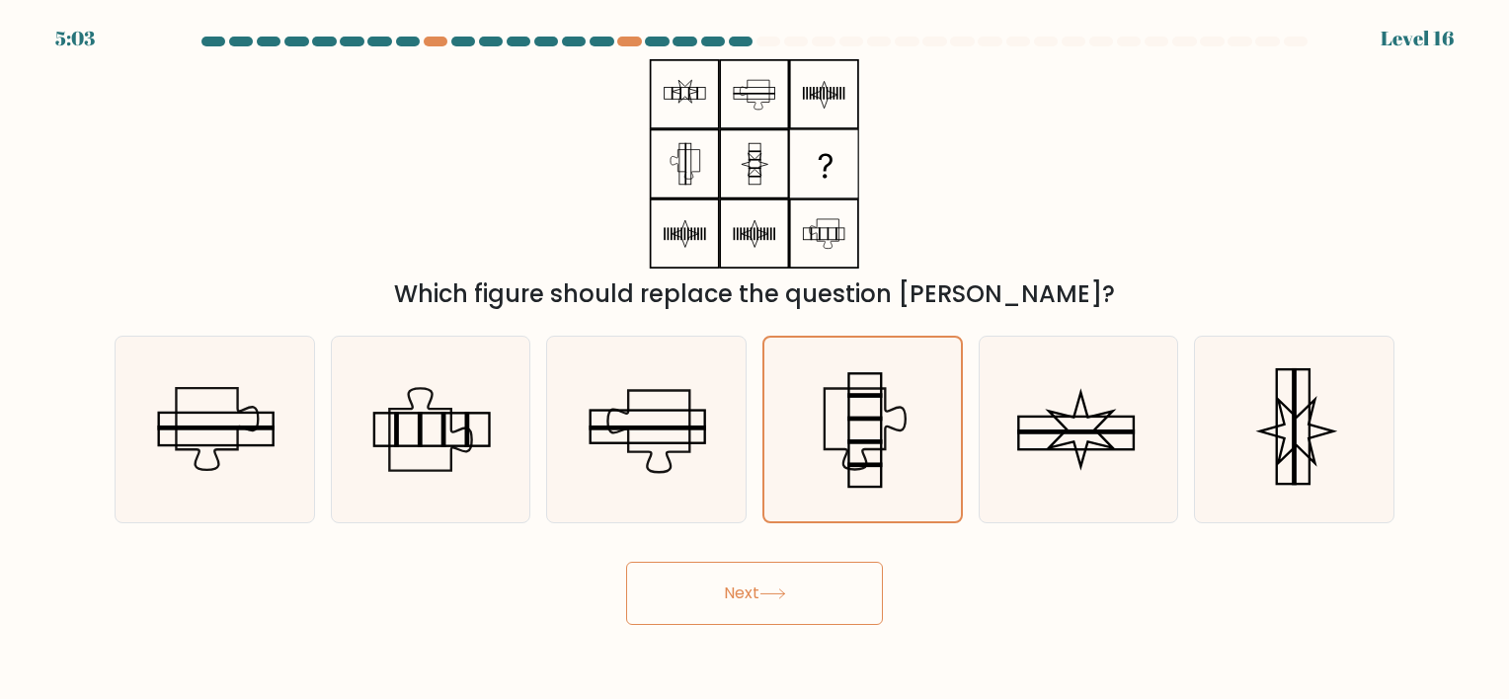
click at [770, 612] on button "Next" at bounding box center [754, 593] width 257 height 63
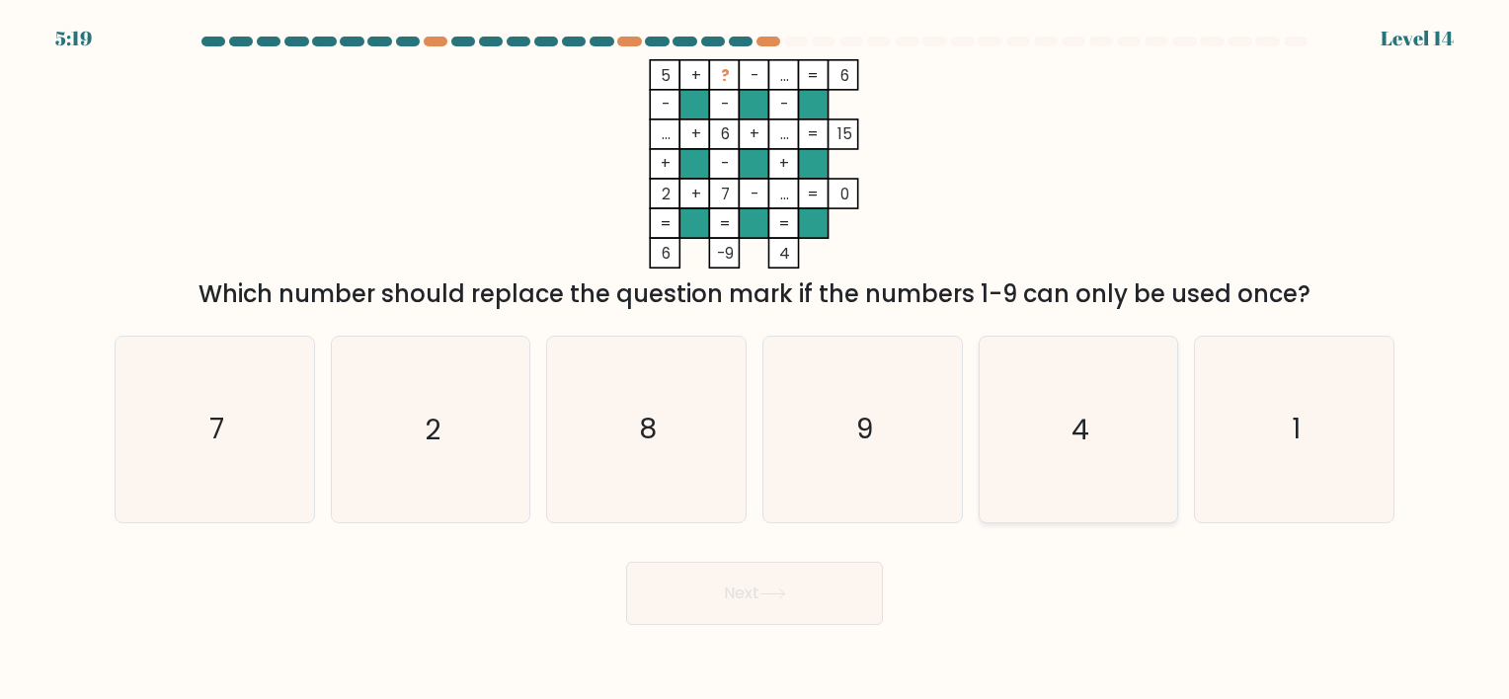
click at [1094, 422] on icon "4" at bounding box center [1078, 429] width 185 height 185
click at [756, 360] on input "e. 4" at bounding box center [755, 355] width 1 height 10
radio input "true"
click at [775, 577] on button "Next" at bounding box center [754, 593] width 257 height 63
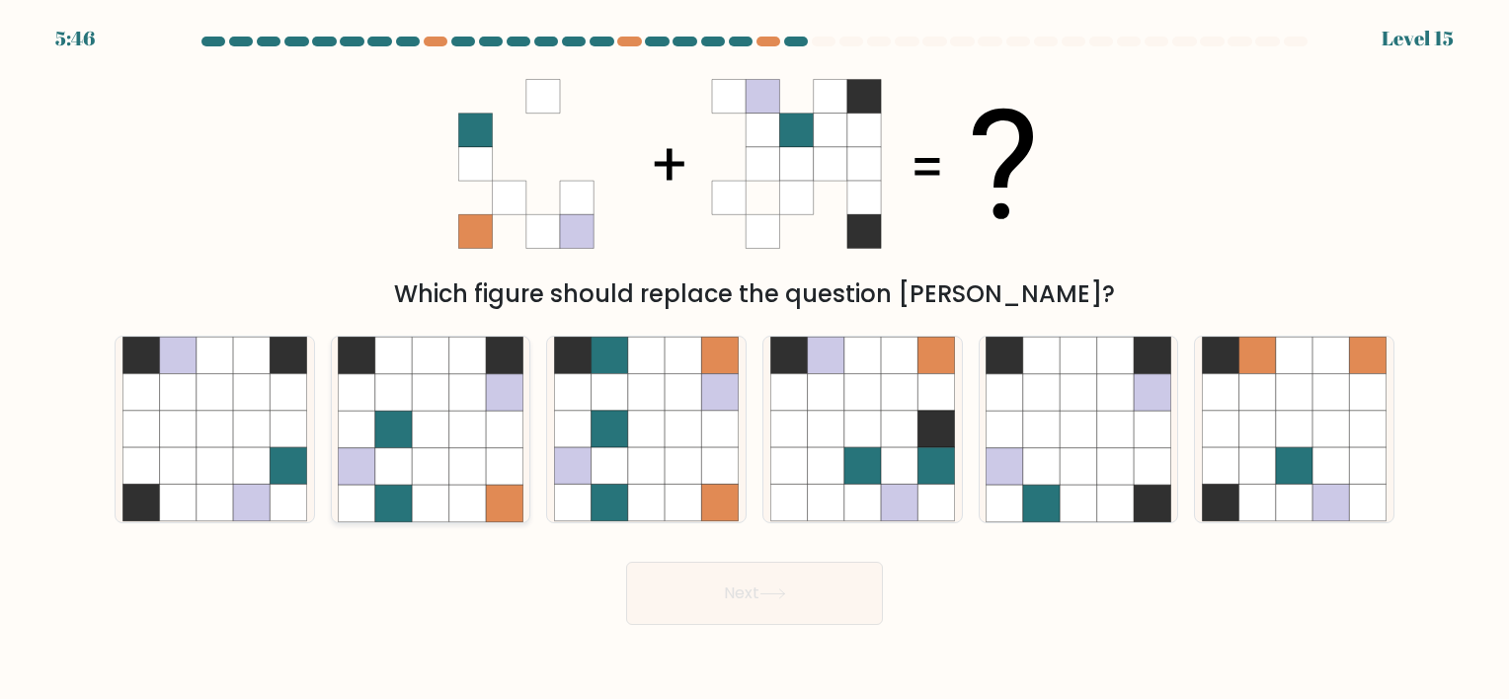
click at [465, 470] on icon at bounding box center [467, 466] width 37 height 37
click at [755, 360] on input "b." at bounding box center [755, 355] width 1 height 10
radio input "true"
click at [727, 603] on button "Next" at bounding box center [754, 593] width 257 height 63
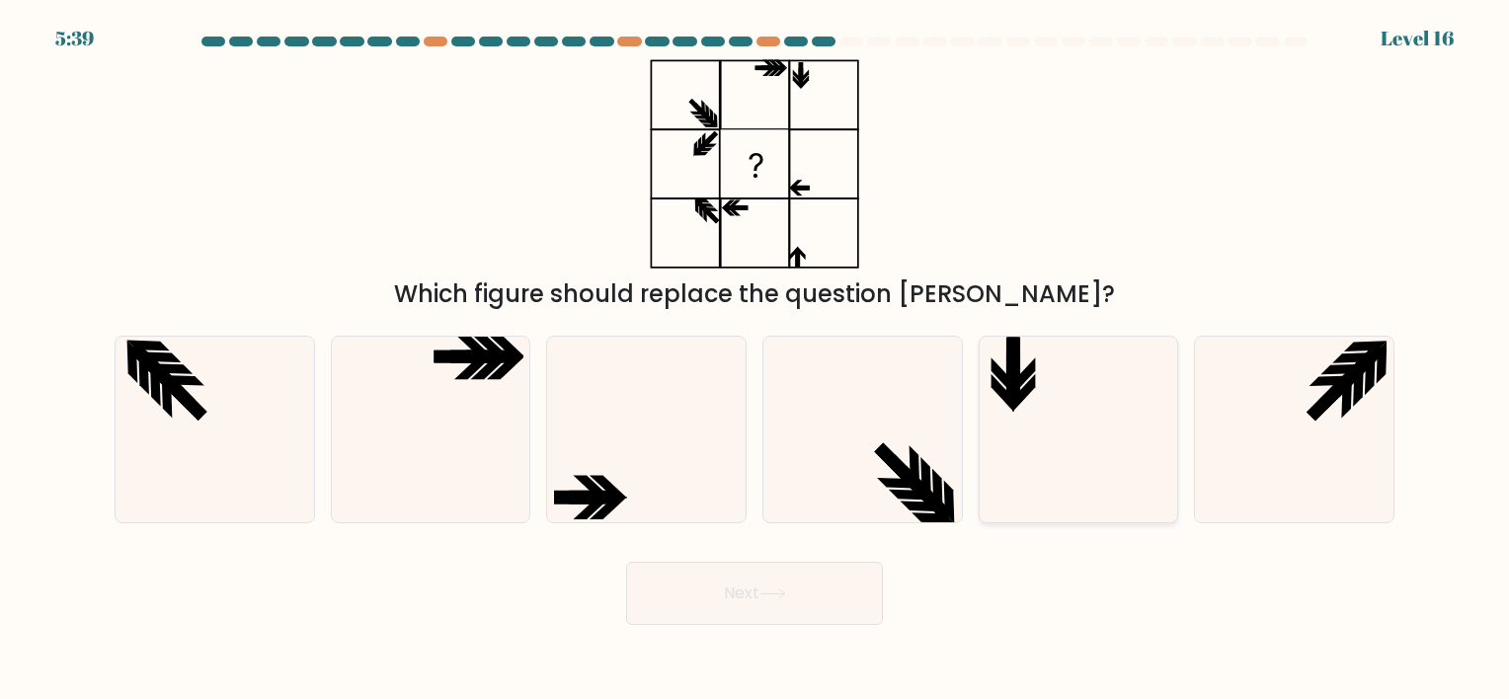
click at [1060, 382] on icon at bounding box center [1078, 429] width 185 height 185
click at [756, 360] on input "e." at bounding box center [755, 355] width 1 height 10
radio input "true"
click at [698, 599] on button "Next" at bounding box center [754, 593] width 257 height 63
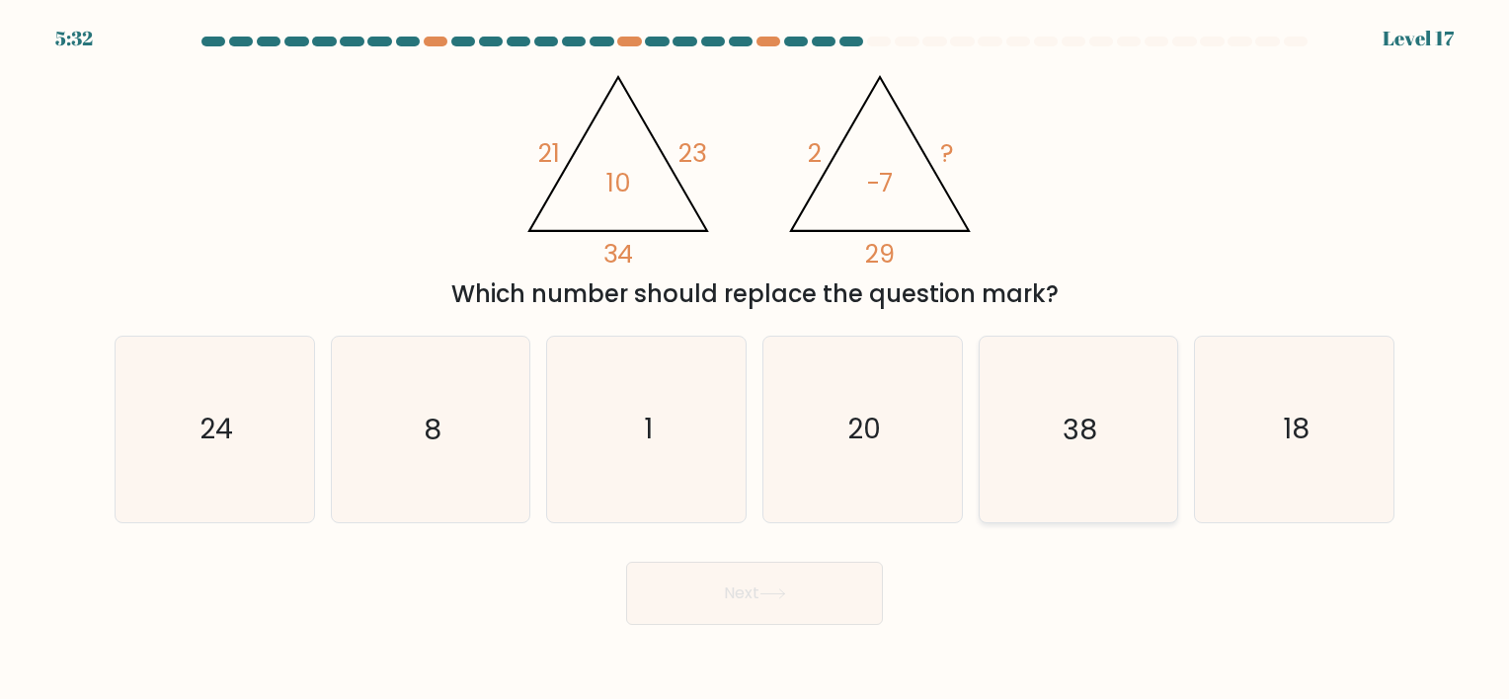
click at [1035, 457] on icon "38" at bounding box center [1078, 429] width 185 height 185
click at [756, 360] on input "e. 38" at bounding box center [755, 355] width 1 height 10
radio input "true"
click at [766, 575] on button "Next" at bounding box center [754, 593] width 257 height 63
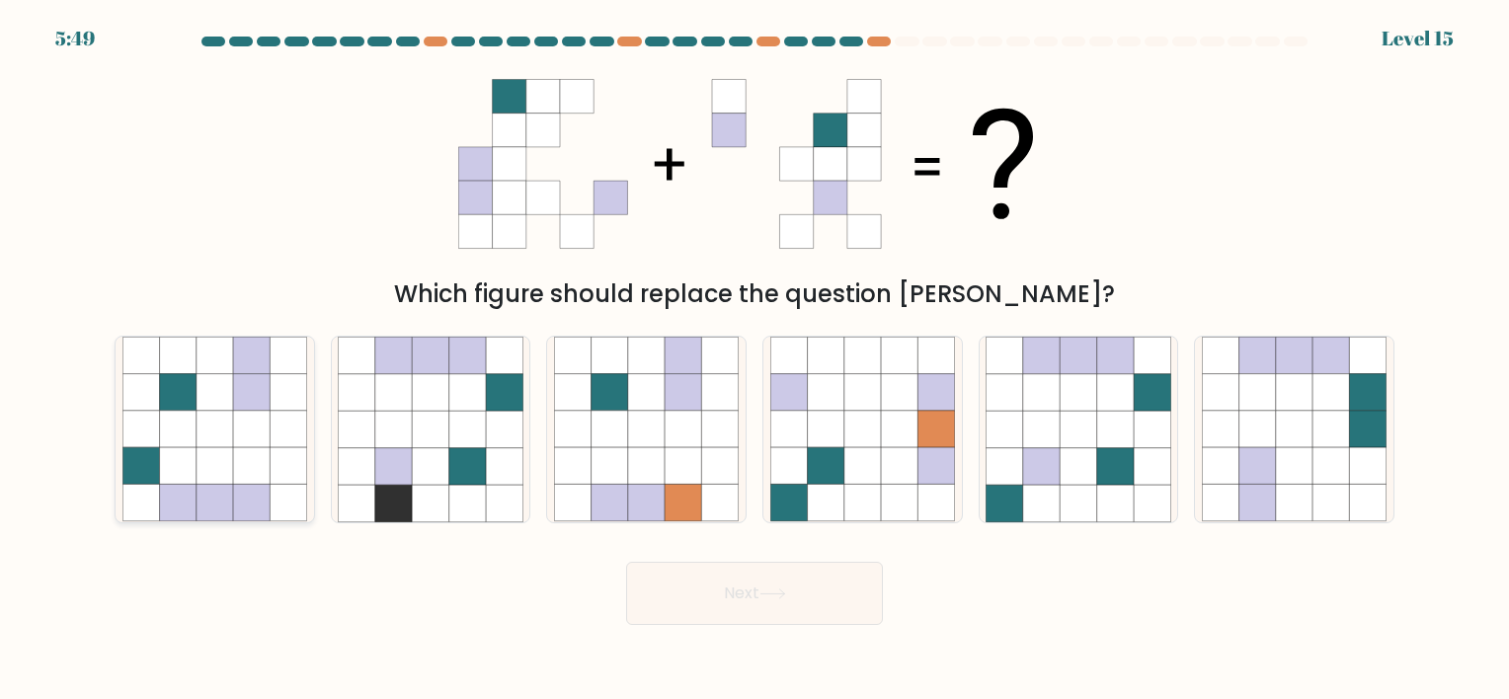
click at [243, 490] on icon at bounding box center [251, 503] width 37 height 37
click at [755, 360] on input "a." at bounding box center [755, 355] width 1 height 10
radio input "true"
click at [681, 577] on button "Next" at bounding box center [754, 593] width 257 height 63
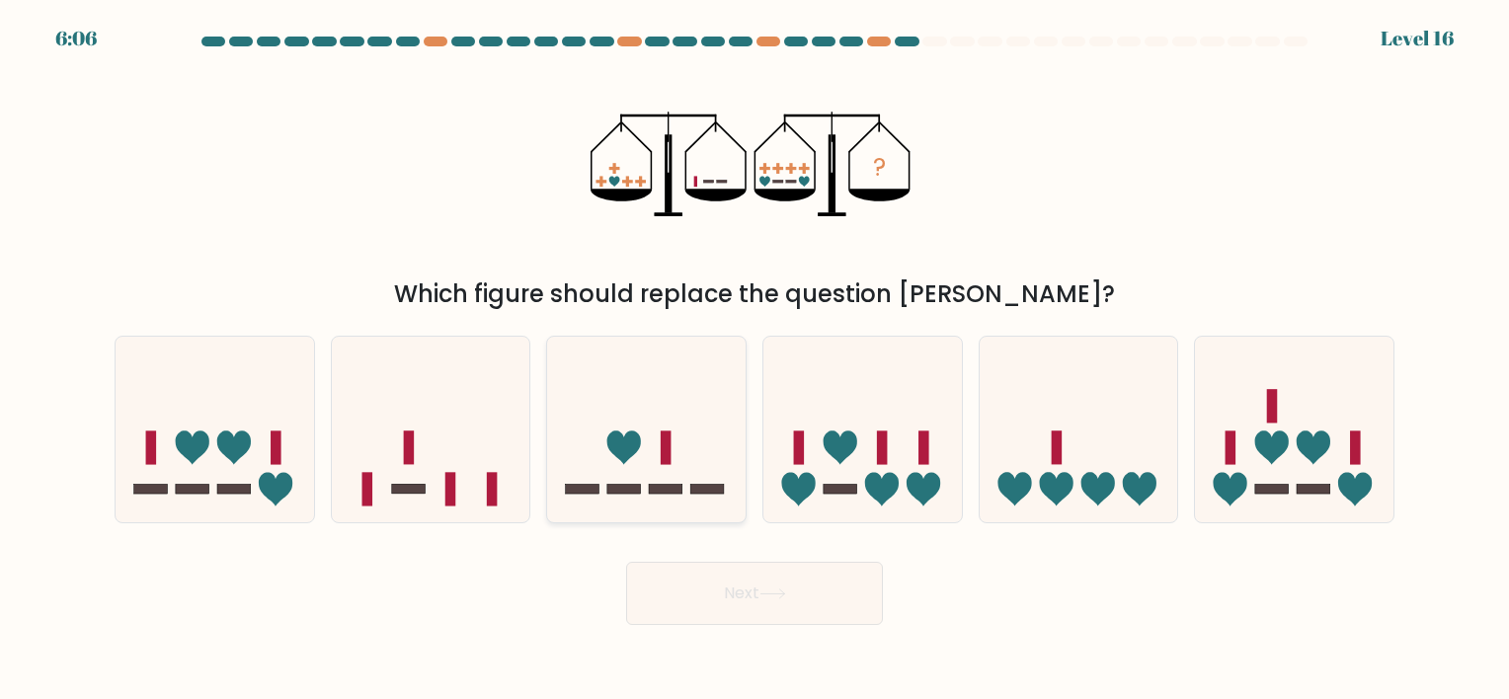
click at [689, 450] on icon at bounding box center [646, 430] width 199 height 164
click at [755, 360] on input "c." at bounding box center [755, 355] width 1 height 10
radio input "true"
click at [706, 593] on button "Next" at bounding box center [754, 593] width 257 height 63
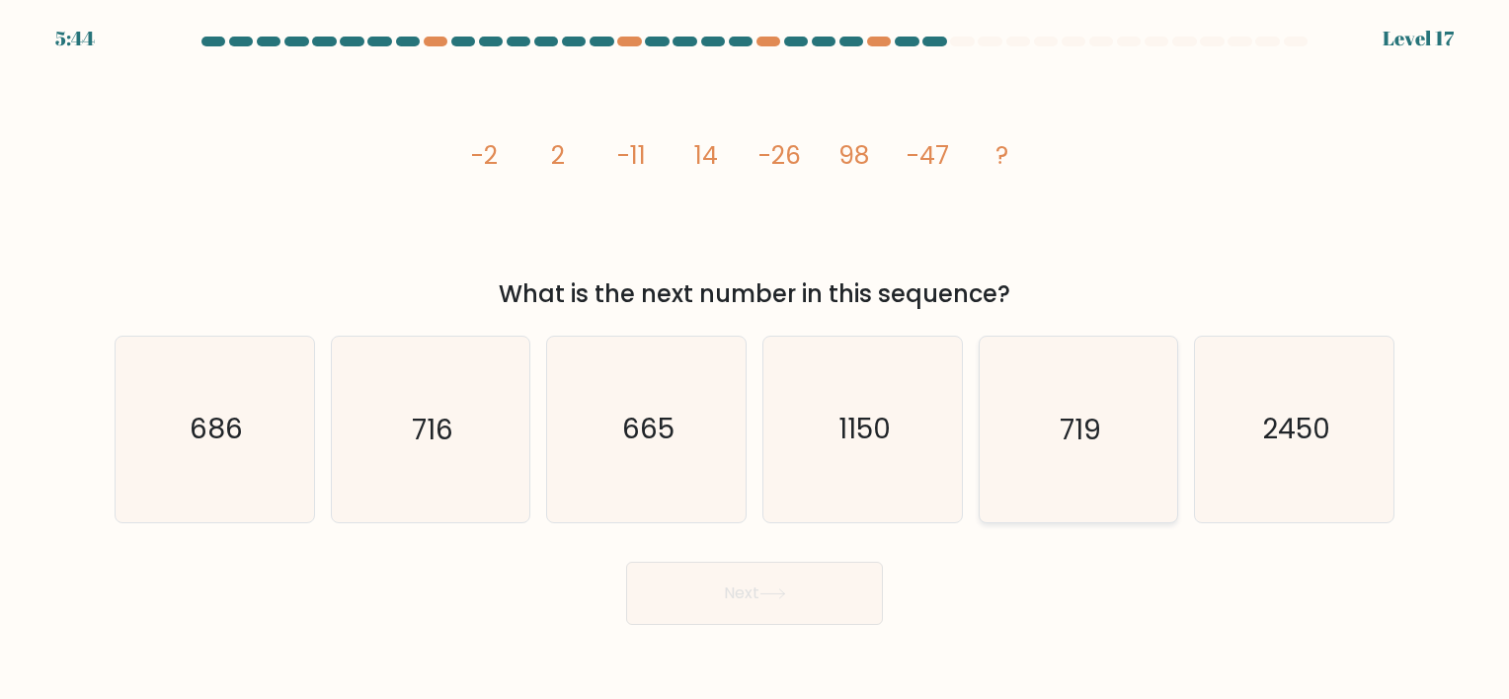
click at [1055, 450] on icon "719" at bounding box center [1078, 429] width 185 height 185
click at [756, 360] on input "e. 719" at bounding box center [755, 355] width 1 height 10
radio input "true"
click at [780, 590] on icon at bounding box center [773, 594] width 27 height 11
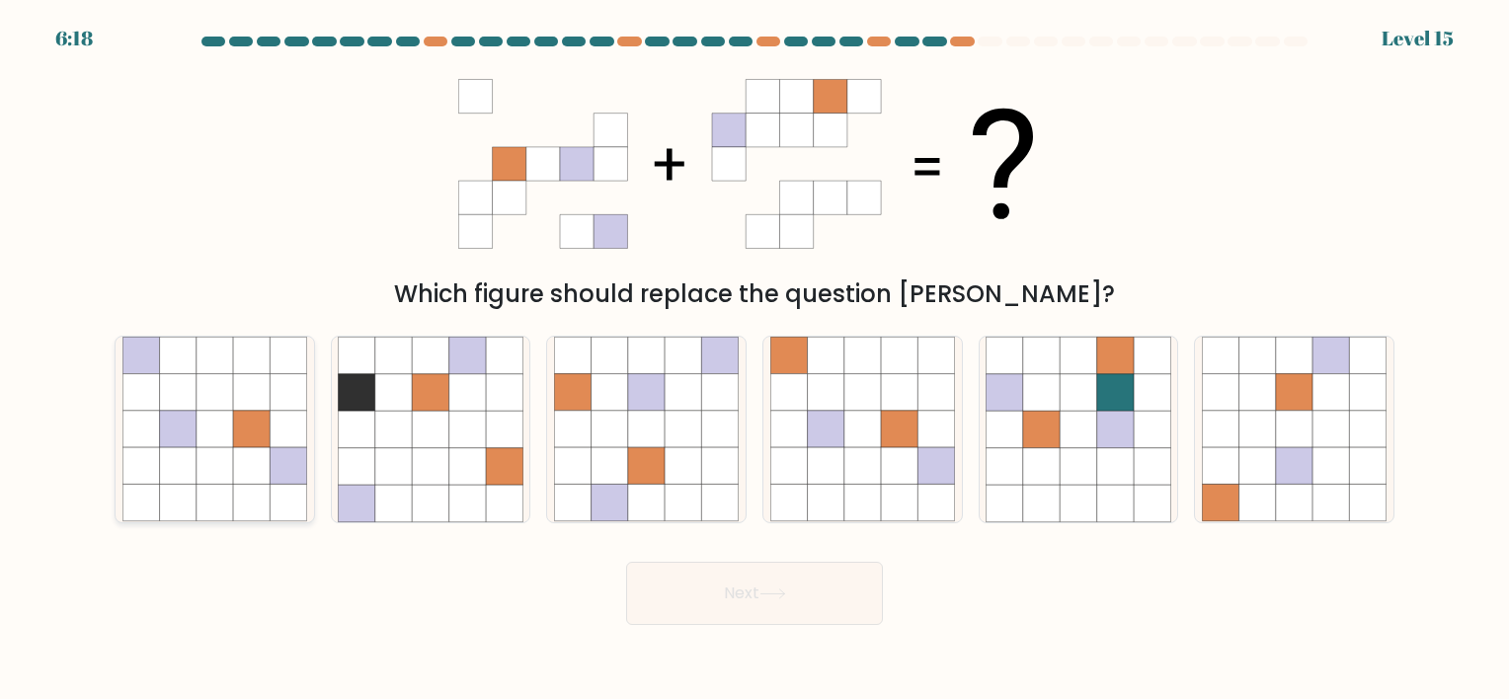
click at [242, 444] on icon at bounding box center [251, 429] width 37 height 37
click at [755, 360] on input "a." at bounding box center [755, 355] width 1 height 10
radio input "true"
click at [601, 479] on icon at bounding box center [610, 466] width 37 height 37
click at [755, 360] on input "c." at bounding box center [755, 355] width 1 height 10
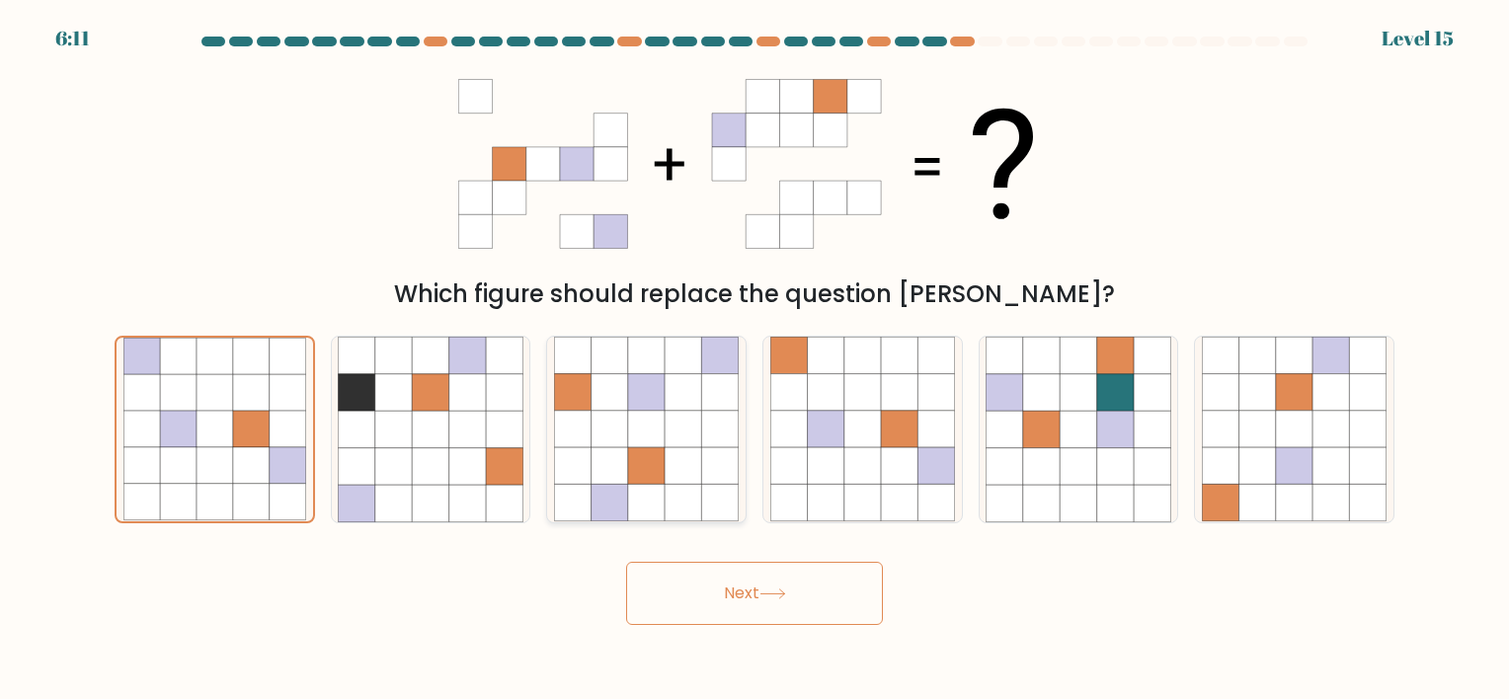
radio input "true"
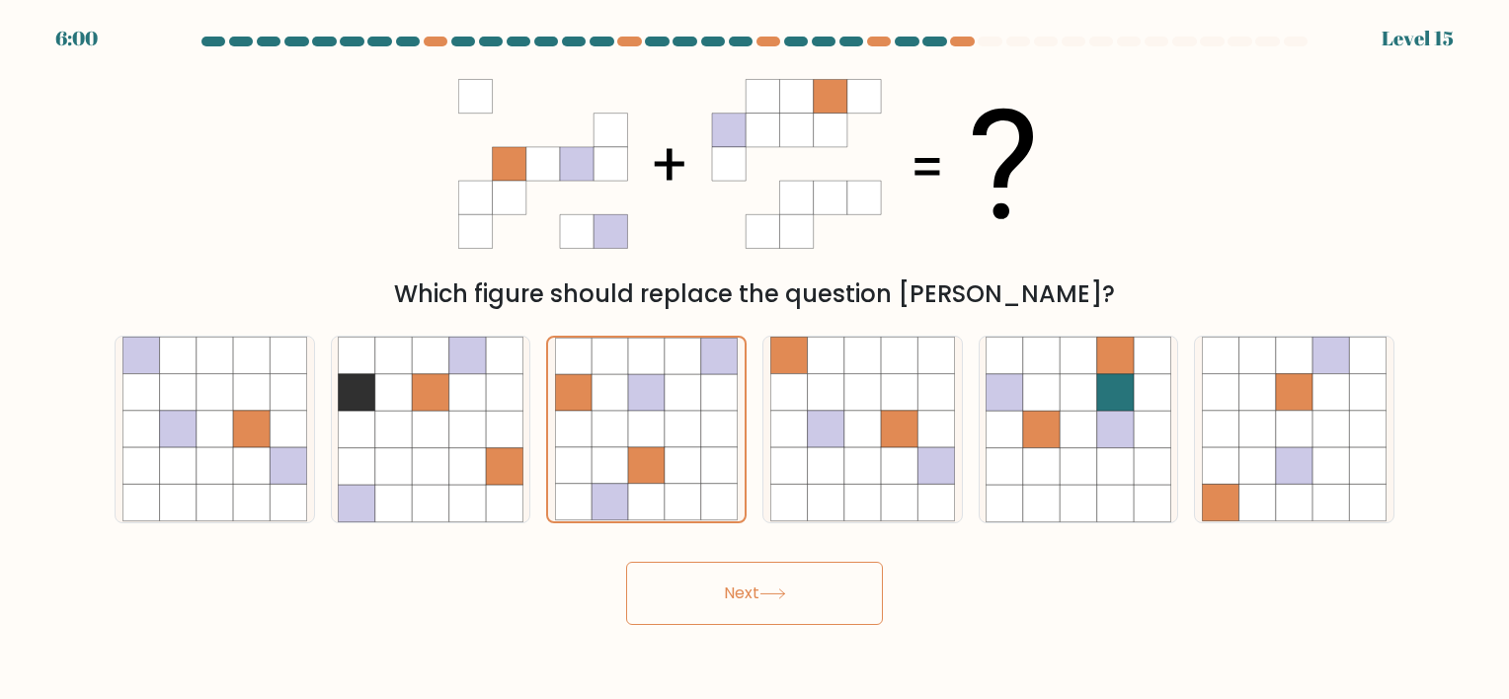
click at [712, 602] on button "Next" at bounding box center [754, 593] width 257 height 63
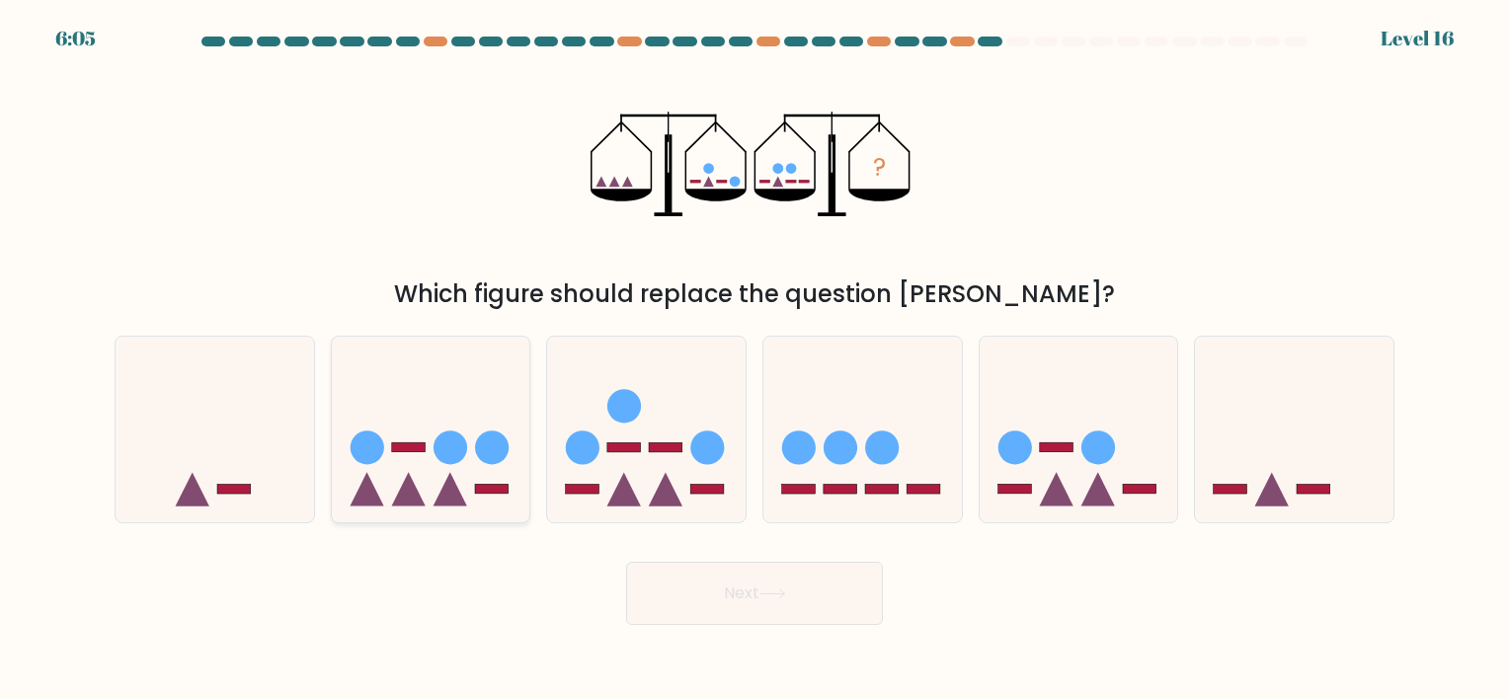
click at [395, 447] on rect at bounding box center [409, 447] width 34 height 10
click at [755, 360] on input "b." at bounding box center [755, 355] width 1 height 10
radio input "true"
click at [687, 592] on button "Next" at bounding box center [754, 593] width 257 height 63
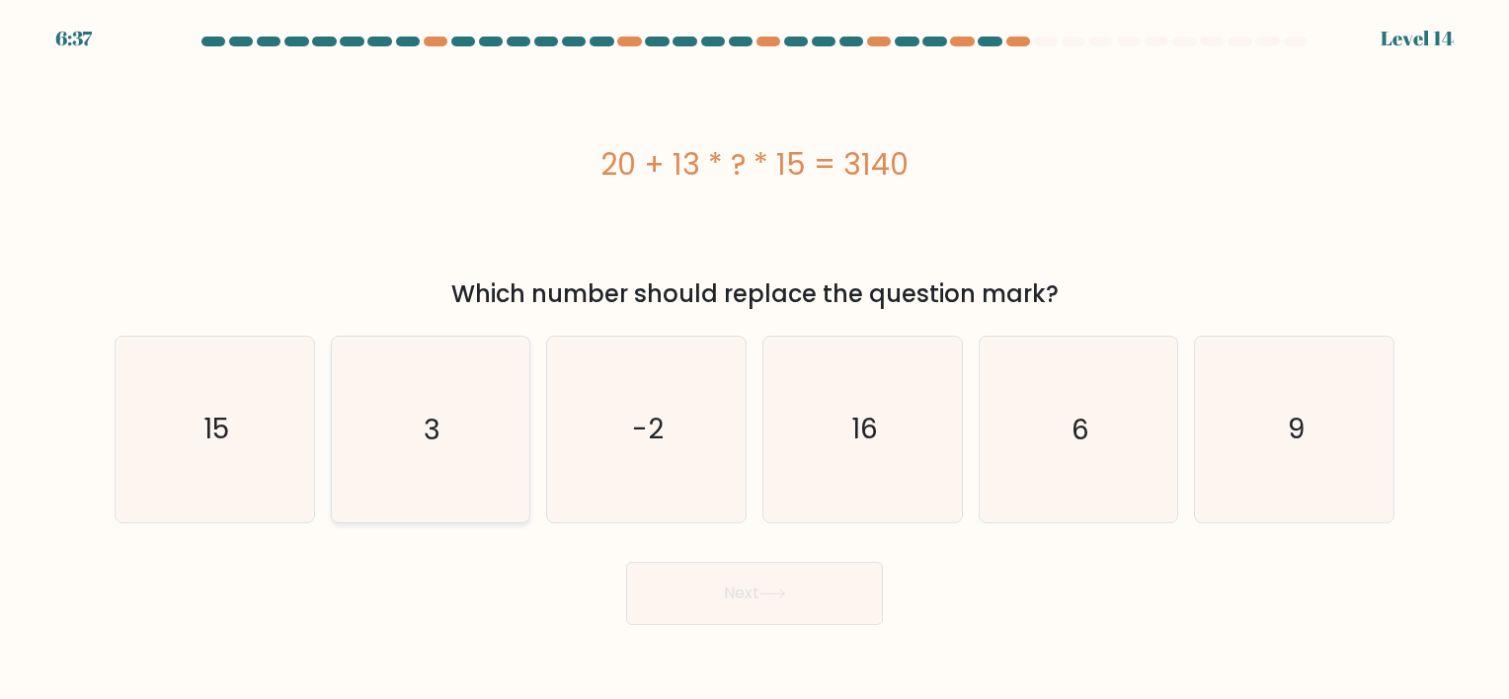
click at [486, 429] on icon "3" at bounding box center [430, 429] width 185 height 185
click at [755, 360] on input "b. 3" at bounding box center [755, 355] width 1 height 10
radio input "true"
click at [676, 588] on button "Next" at bounding box center [754, 593] width 257 height 63
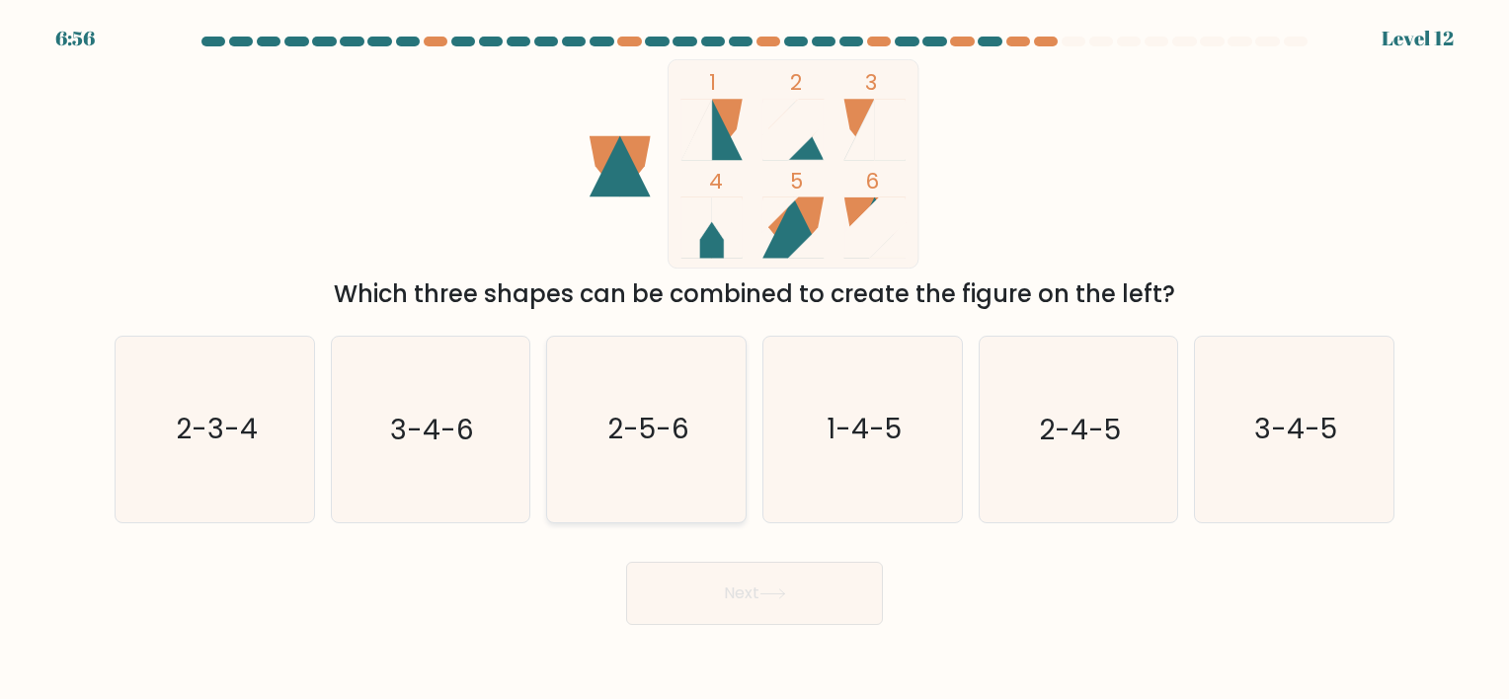
click at [670, 442] on text "2-5-6" at bounding box center [648, 430] width 82 height 39
click at [755, 360] on input "c. 2-5-6" at bounding box center [755, 355] width 1 height 10
radio input "true"
click at [719, 613] on button "Next" at bounding box center [754, 593] width 257 height 63
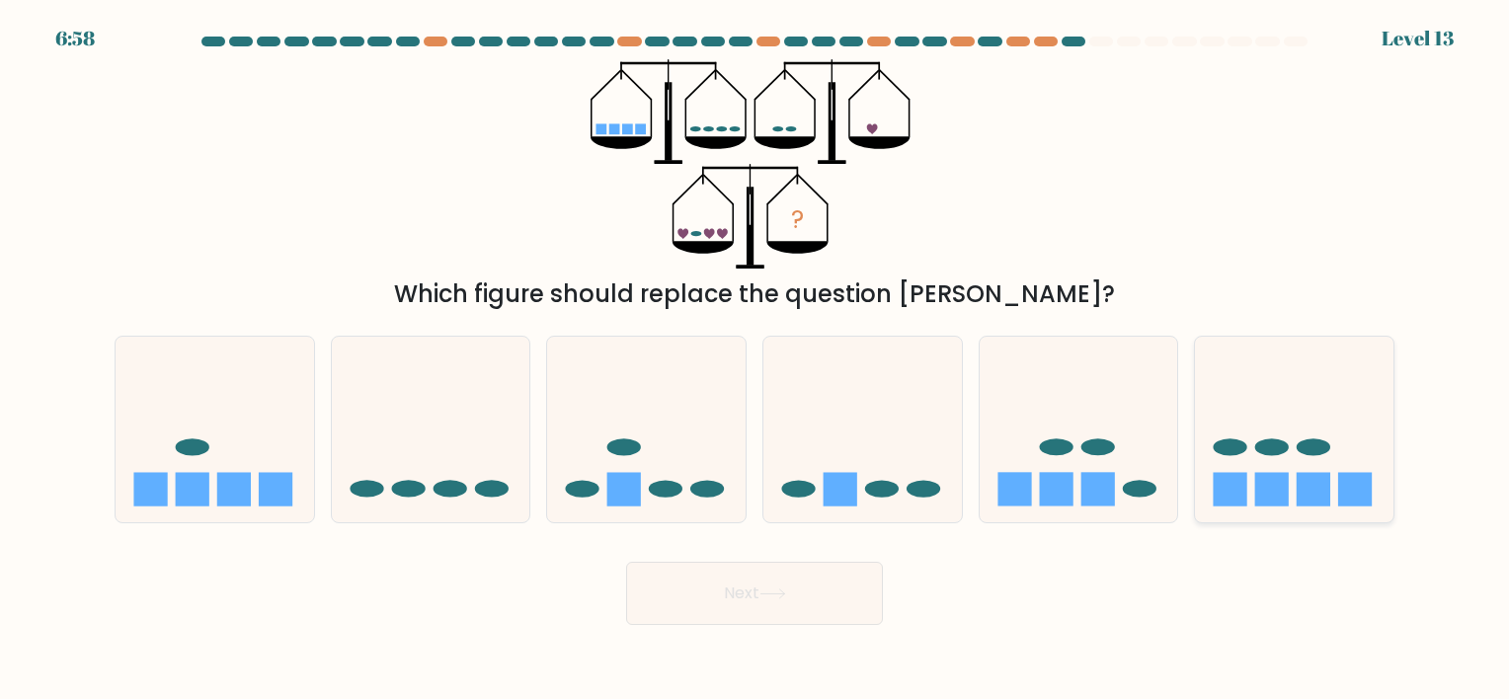
click at [1232, 490] on rect at bounding box center [1231, 490] width 34 height 34
click at [756, 360] on input "f." at bounding box center [755, 355] width 1 height 10
radio input "true"
click at [782, 603] on button "Next" at bounding box center [754, 593] width 257 height 63
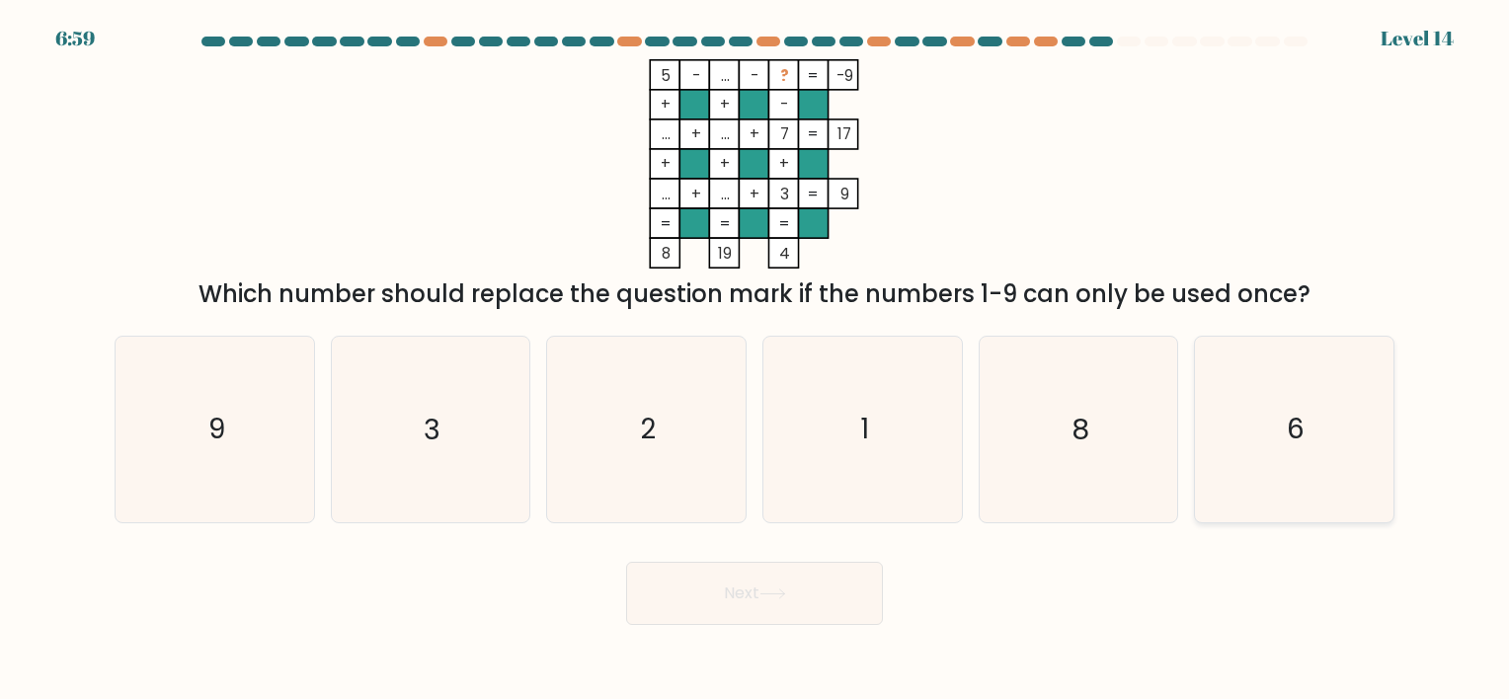
click at [1283, 437] on icon "6" at bounding box center [1294, 429] width 185 height 185
click at [756, 360] on input "f. 6" at bounding box center [755, 355] width 1 height 10
radio input "true"
click at [810, 593] on button "Next" at bounding box center [754, 593] width 257 height 63
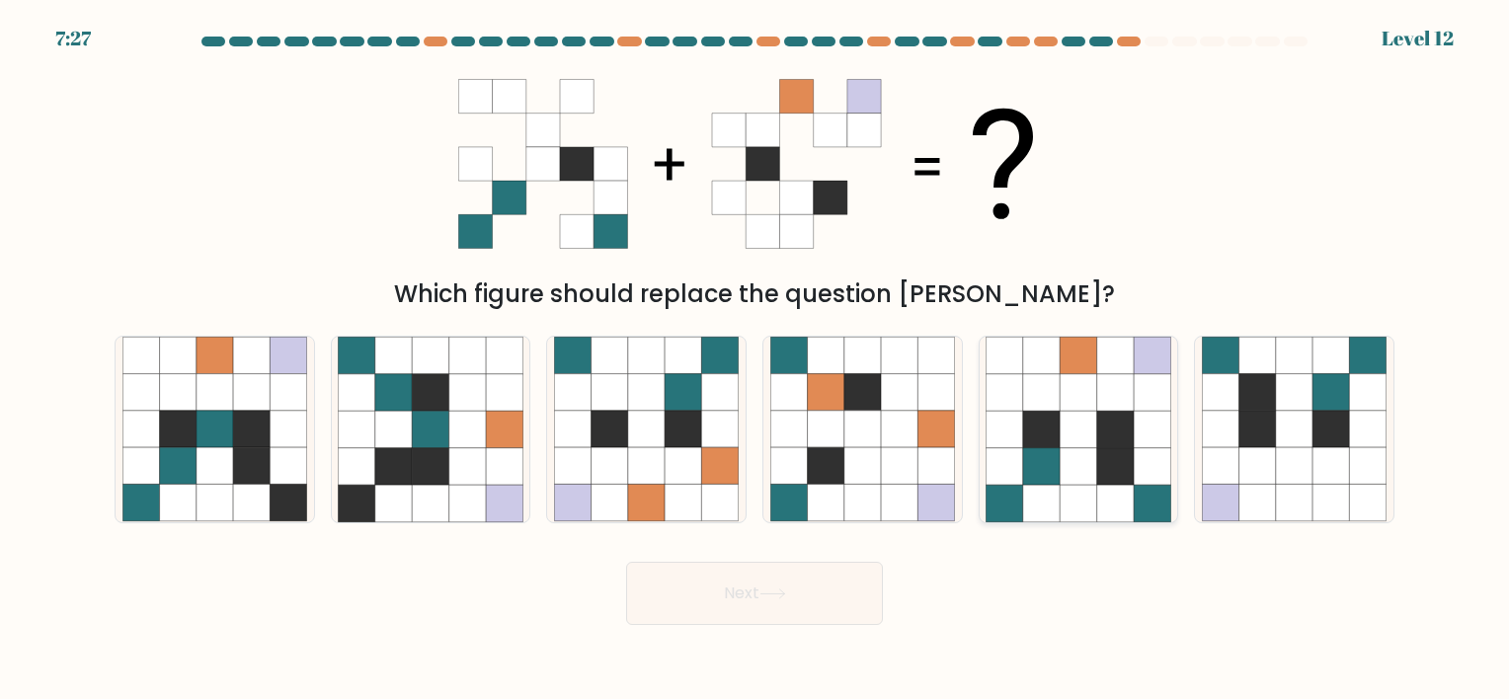
click at [1101, 441] on icon at bounding box center [1115, 429] width 37 height 37
click at [756, 360] on input "e." at bounding box center [755, 355] width 1 height 10
radio input "true"
click at [801, 603] on button "Next" at bounding box center [754, 593] width 257 height 63
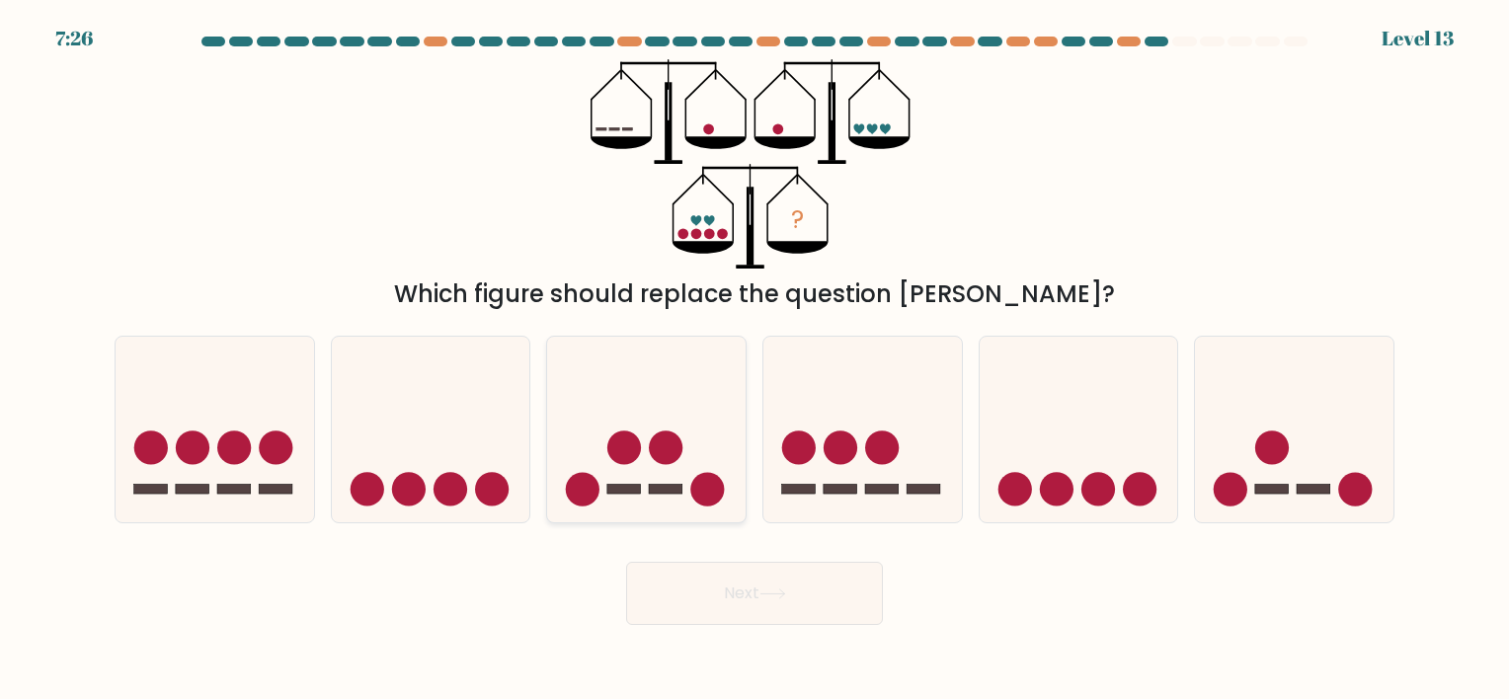
click at [608, 453] on icon at bounding box center [646, 430] width 199 height 164
click at [755, 360] on input "c." at bounding box center [755, 355] width 1 height 10
radio input "true"
click at [717, 593] on button "Next" at bounding box center [754, 593] width 257 height 63
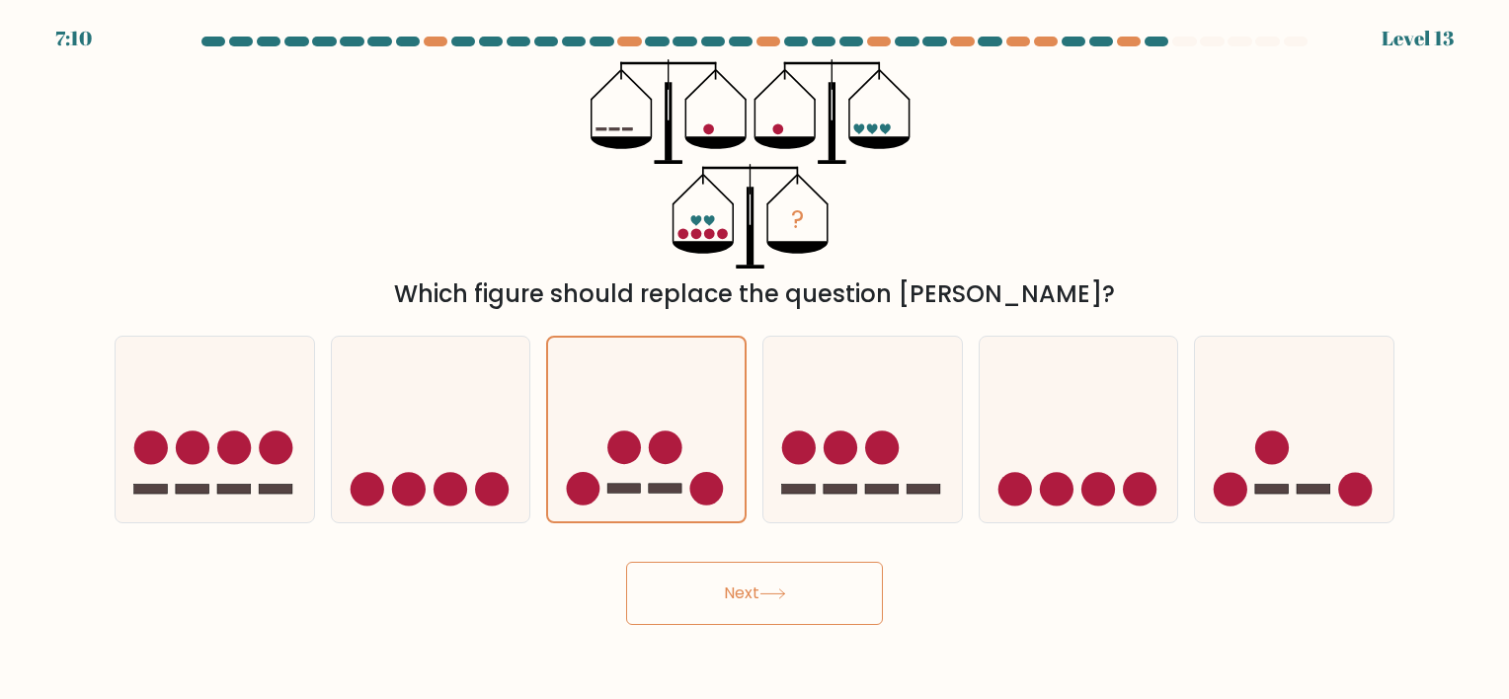
click at [717, 593] on button "Next" at bounding box center [754, 593] width 257 height 63
click at [770, 587] on button "Next" at bounding box center [754, 593] width 257 height 63
click at [650, 446] on circle at bounding box center [667, 448] width 34 height 34
click at [755, 360] on input "c." at bounding box center [755, 355] width 1 height 10
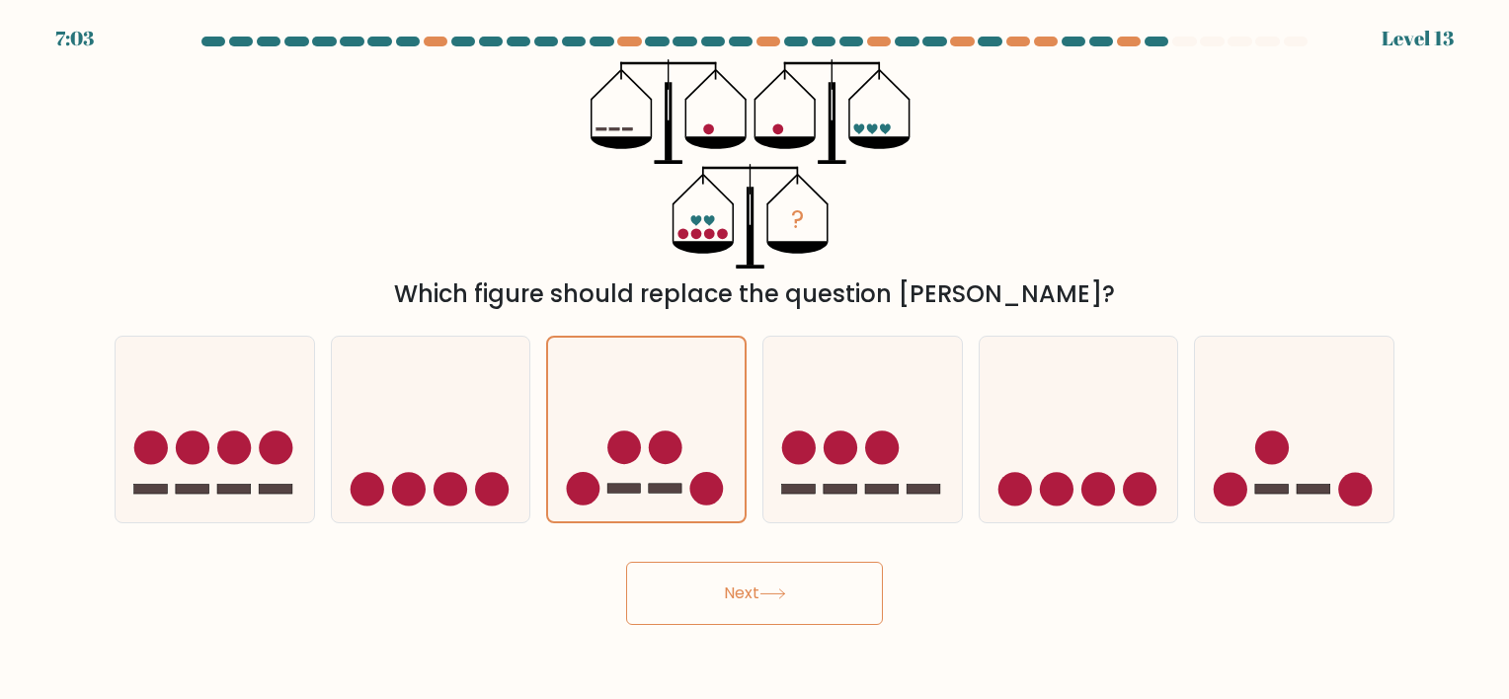
click at [700, 581] on button "Next" at bounding box center [754, 593] width 257 height 63
click at [913, 426] on icon at bounding box center [863, 430] width 199 height 164
click at [756, 360] on input "d." at bounding box center [755, 355] width 1 height 10
radio input "true"
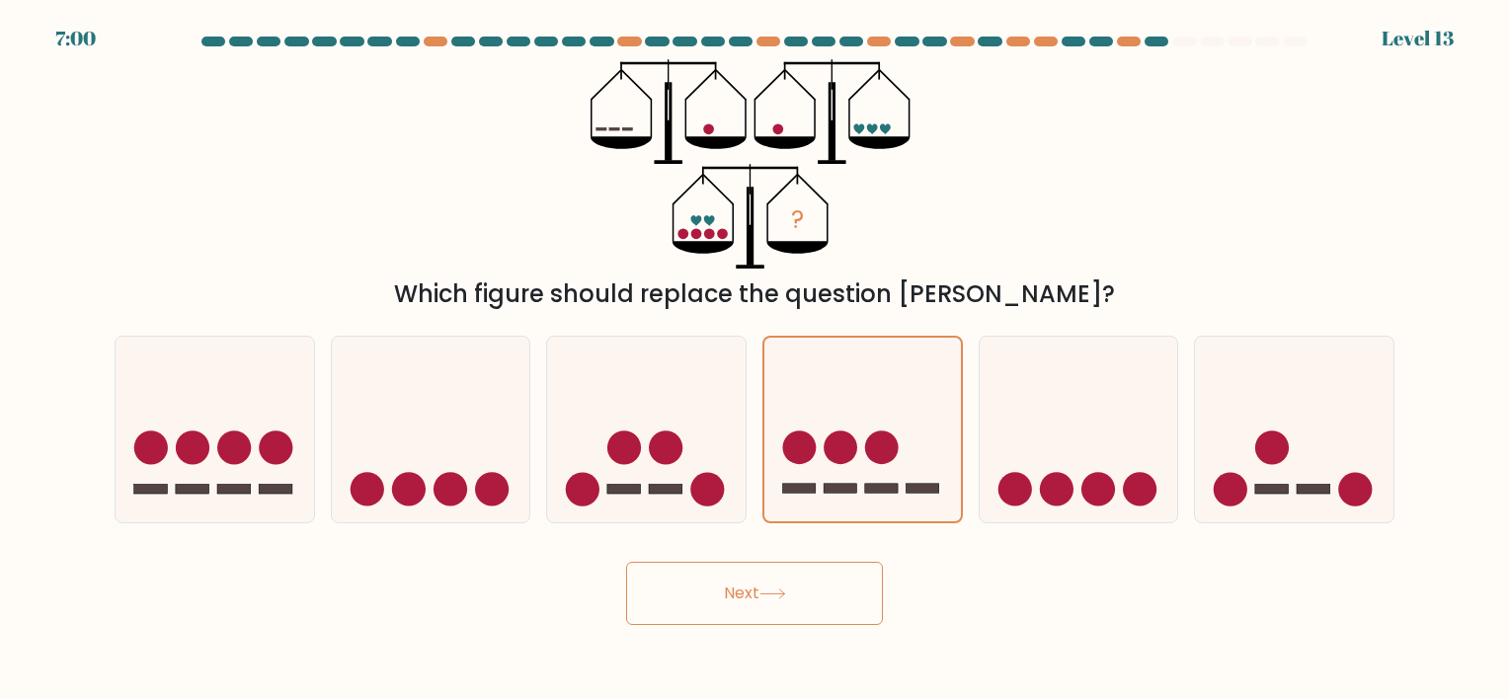
click at [775, 627] on body "7:00 Level 13" at bounding box center [754, 349] width 1509 height 699
click at [780, 604] on button "Next" at bounding box center [754, 593] width 257 height 63
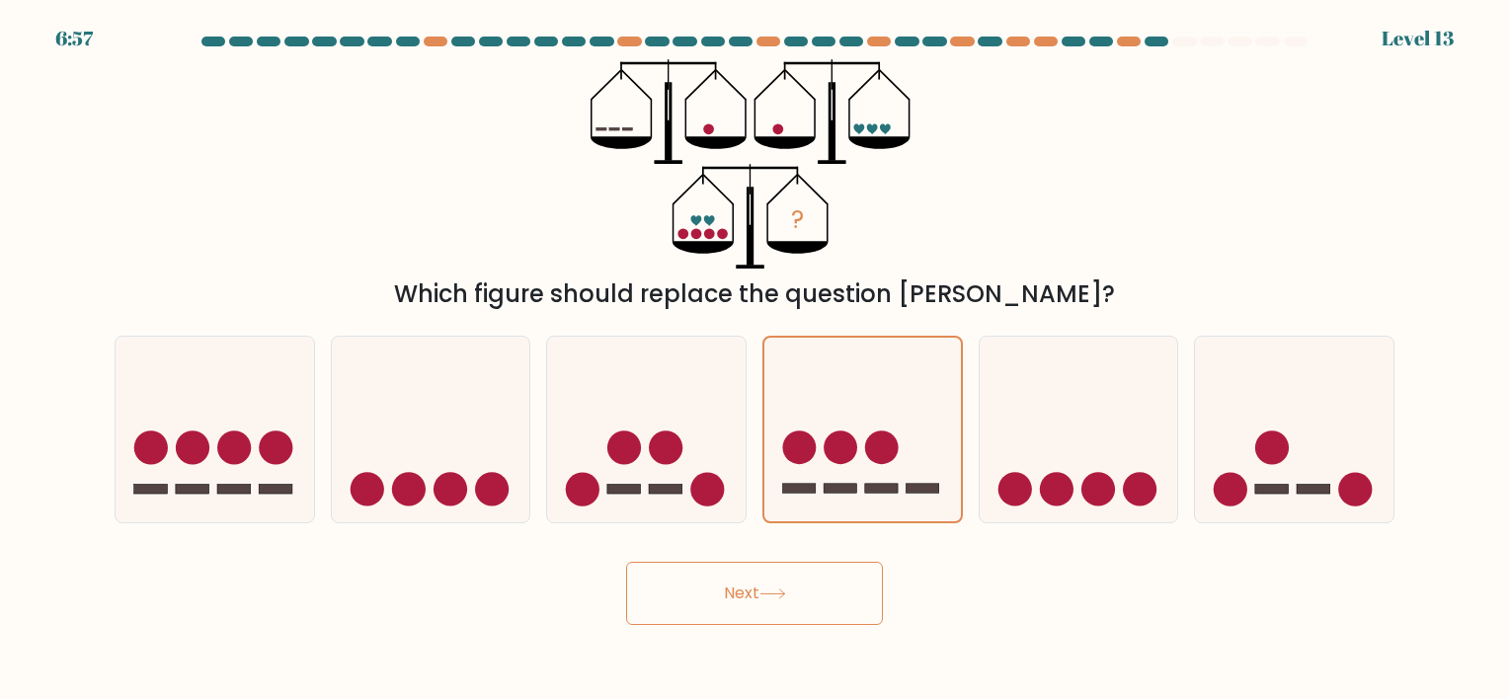
click at [780, 604] on button "Next" at bounding box center [754, 593] width 257 height 63
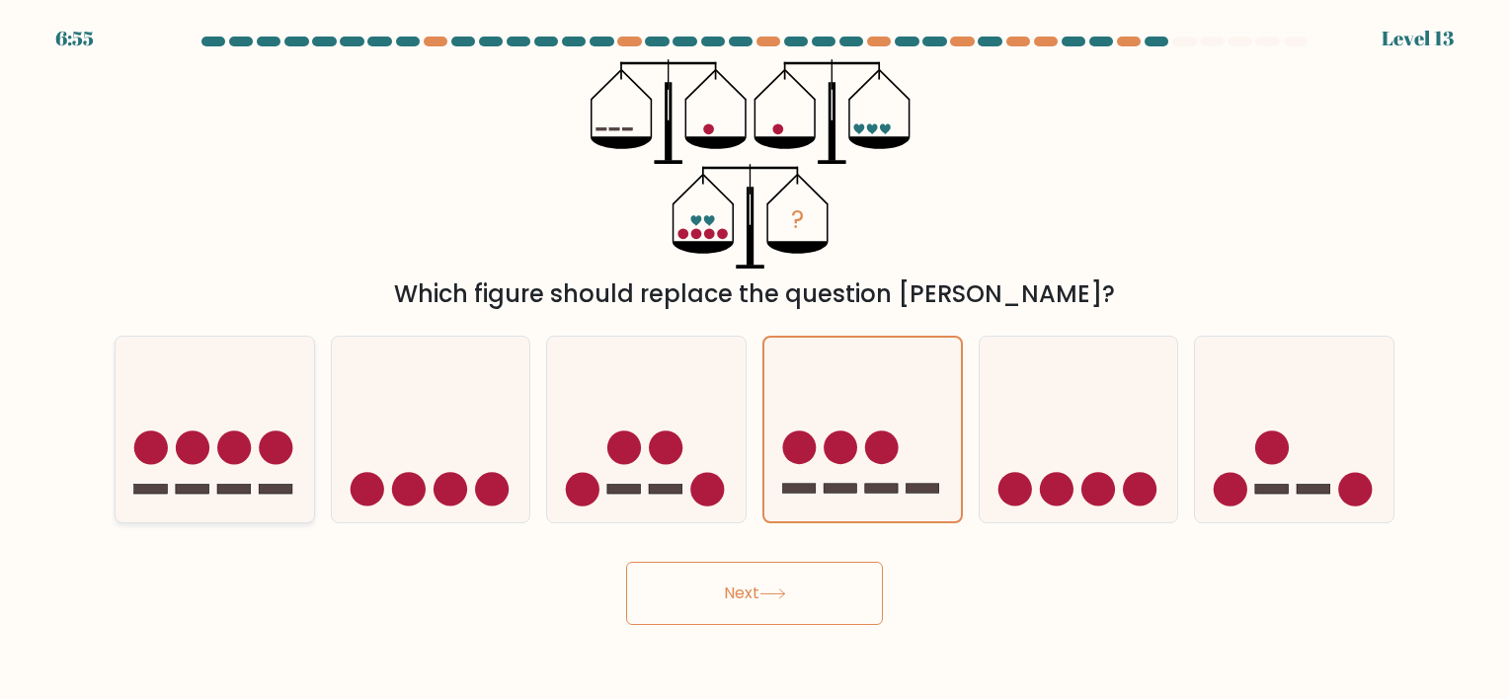
click at [208, 470] on icon at bounding box center [215, 430] width 199 height 164
click at [755, 360] on input "a." at bounding box center [755, 355] width 1 height 10
radio input "true"
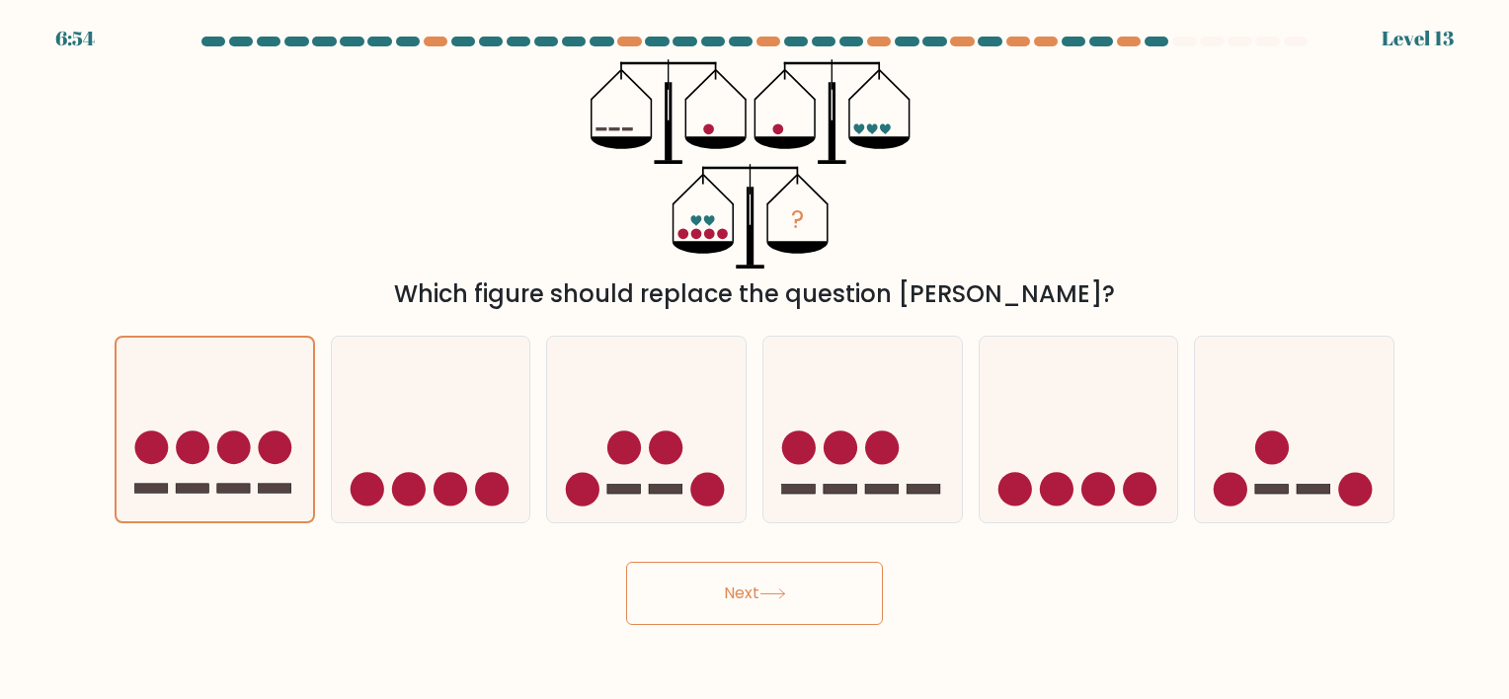
click at [684, 607] on button "Next" at bounding box center [754, 593] width 257 height 63
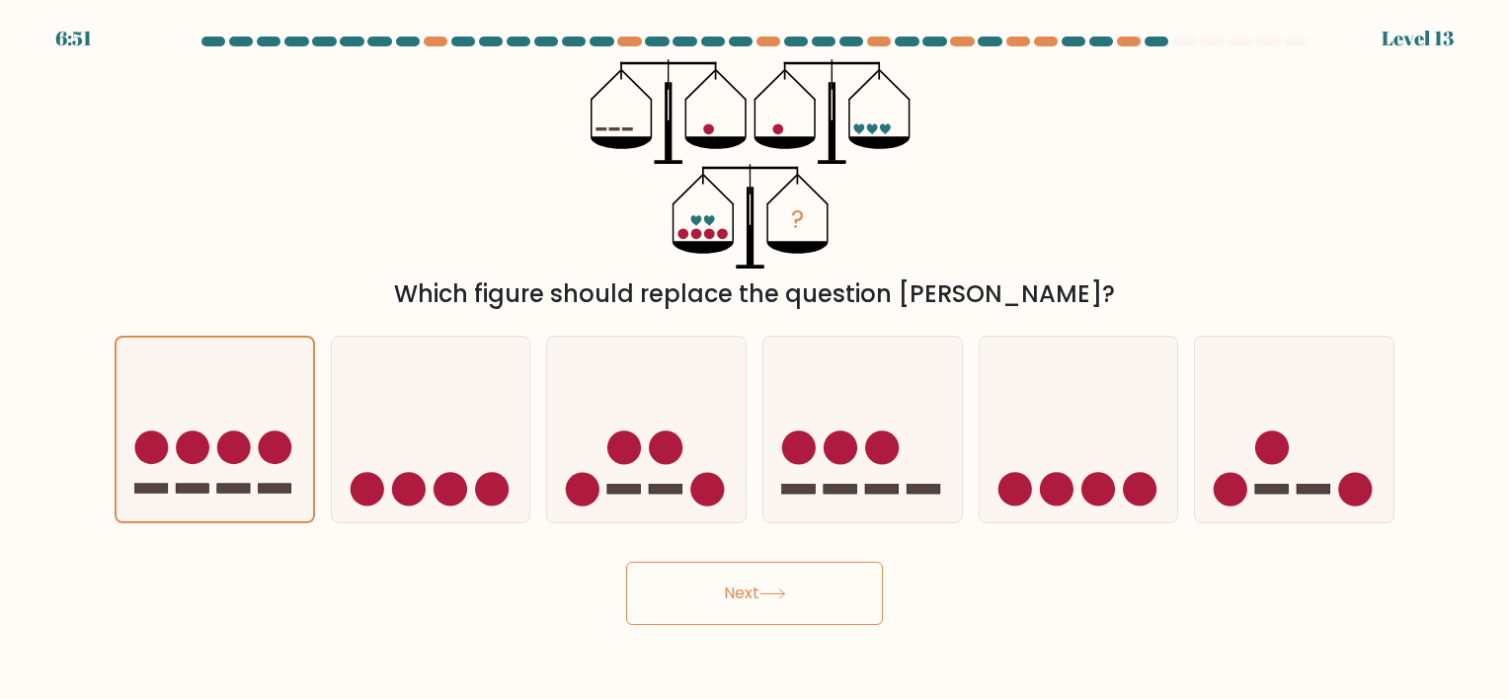
click at [684, 607] on button "Next" at bounding box center [754, 593] width 257 height 63
click at [1274, 484] on icon at bounding box center [1294, 430] width 199 height 164
click at [756, 360] on input "f." at bounding box center [755, 355] width 1 height 10
radio input "true"
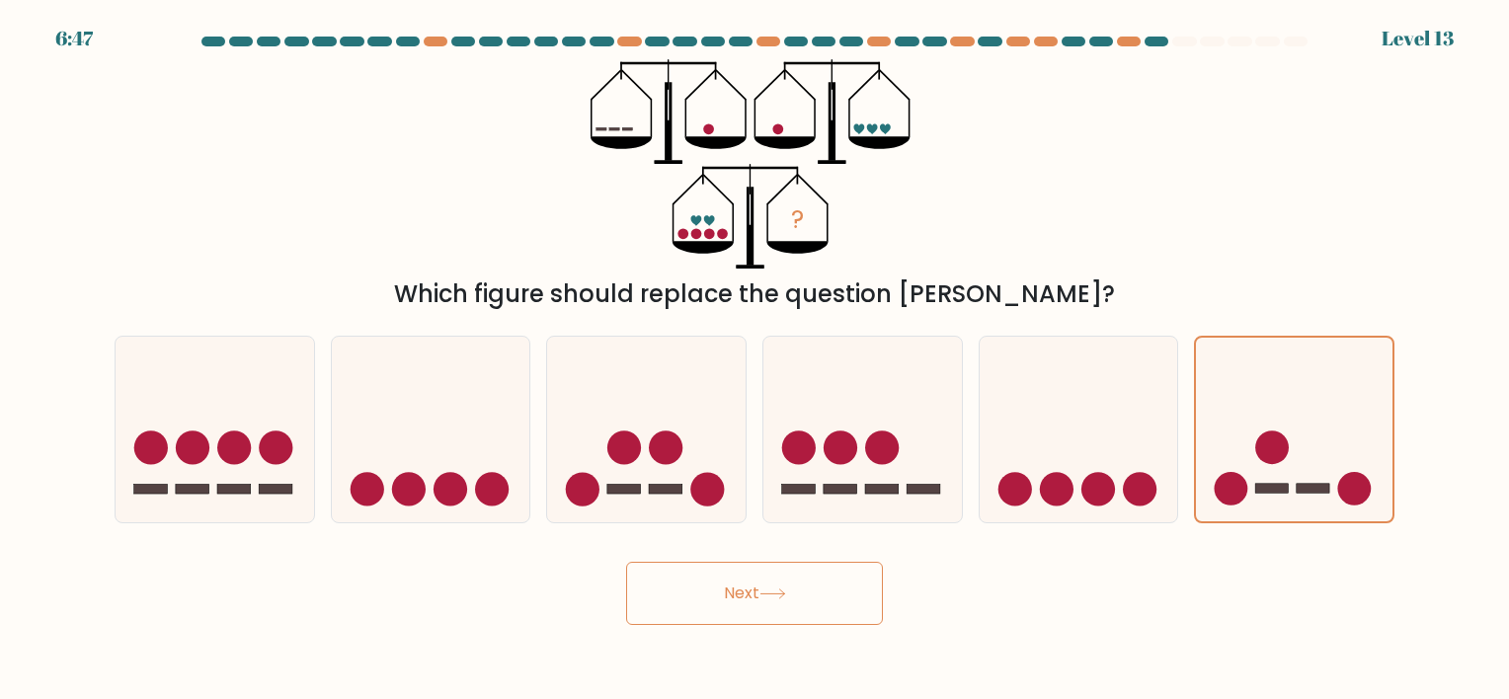
click at [802, 590] on button "Next" at bounding box center [754, 593] width 257 height 63
click at [1075, 445] on icon at bounding box center [1079, 430] width 199 height 164
click at [756, 360] on input "e." at bounding box center [755, 355] width 1 height 10
radio input "true"
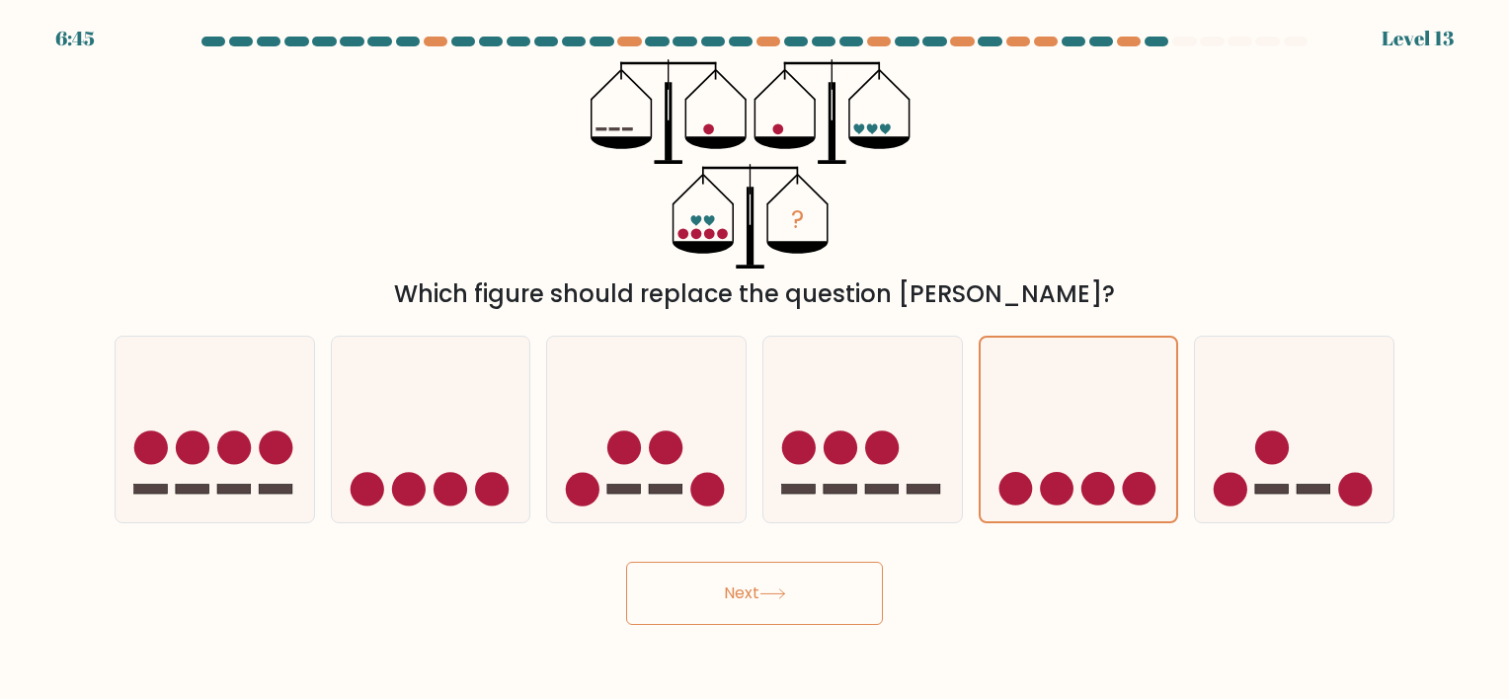
click at [760, 603] on button "Next" at bounding box center [754, 593] width 257 height 63
click at [460, 461] on icon at bounding box center [431, 430] width 199 height 164
click at [755, 360] on input "b." at bounding box center [755, 355] width 1 height 10
radio input "true"
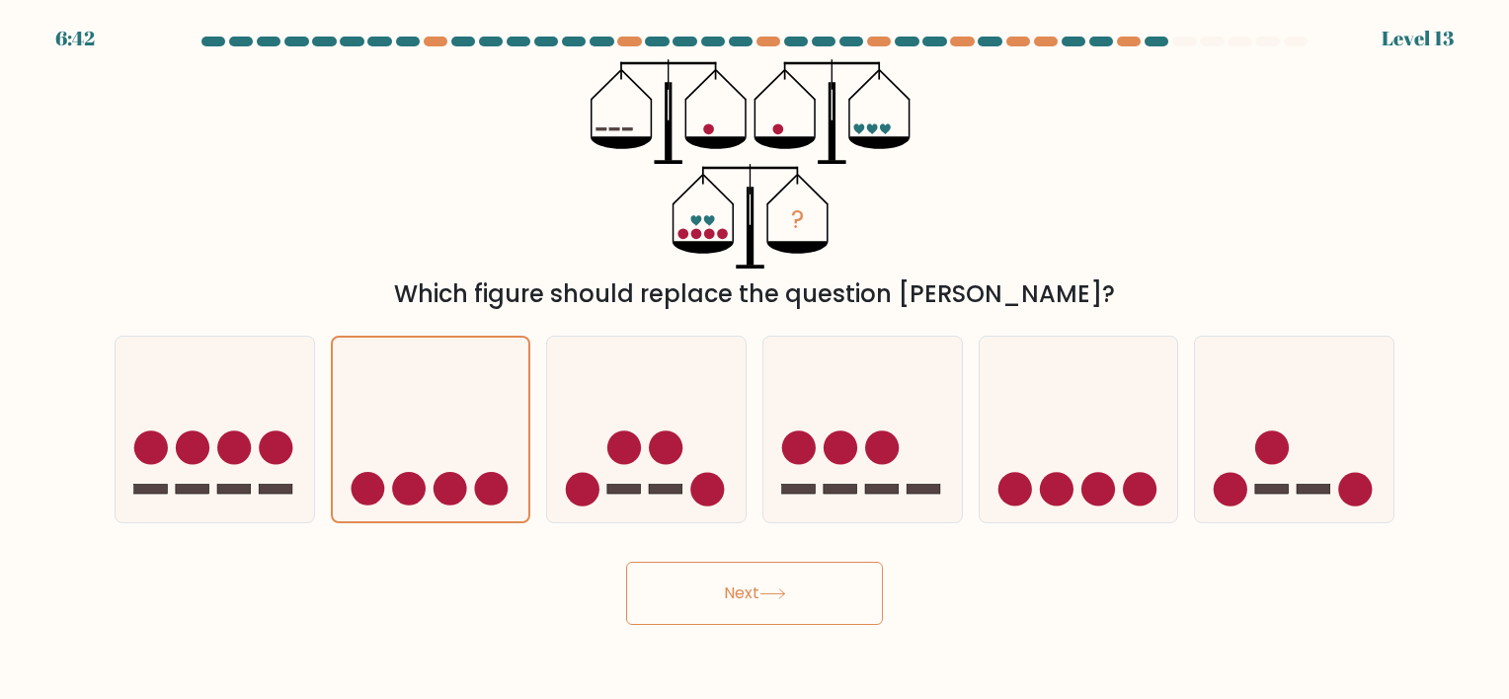
click at [662, 570] on button "Next" at bounding box center [754, 593] width 257 height 63
click at [643, 387] on icon at bounding box center [646, 430] width 199 height 164
click at [755, 360] on input "c." at bounding box center [755, 355] width 1 height 10
radio input "true"
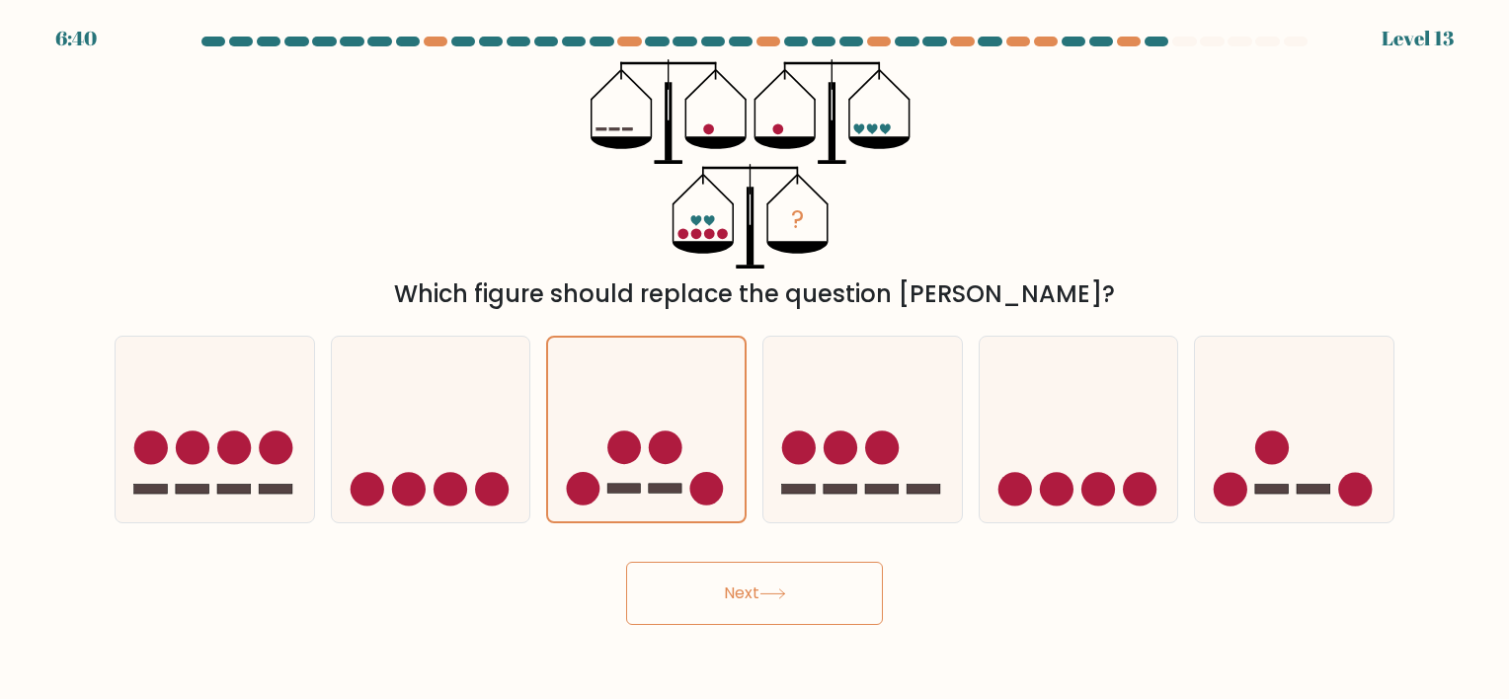
click at [714, 593] on button "Next" at bounding box center [754, 593] width 257 height 63
click at [813, 407] on icon at bounding box center [863, 430] width 199 height 164
click at [756, 360] on input "d." at bounding box center [755, 355] width 1 height 10
radio input "true"
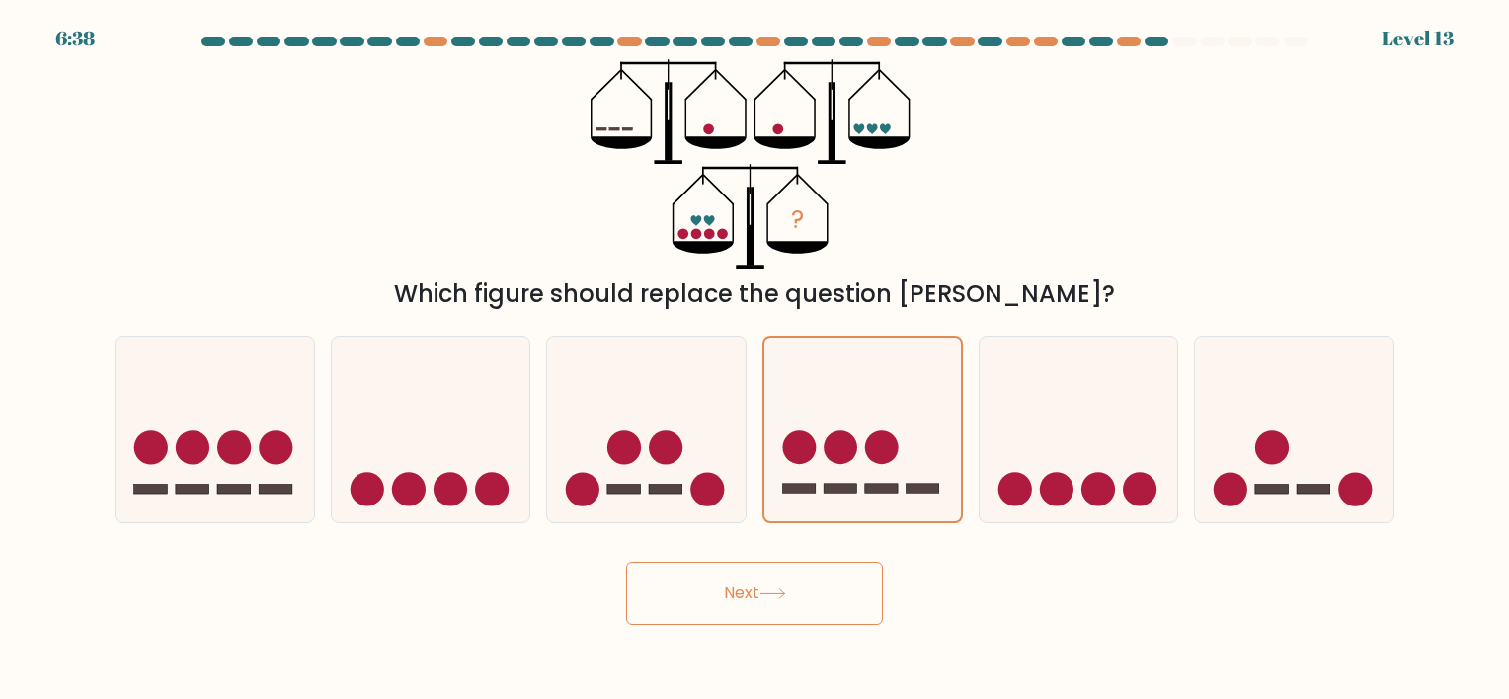
click at [821, 587] on button "Next" at bounding box center [754, 593] width 257 height 63
